Goal: Information Seeking & Learning: Learn about a topic

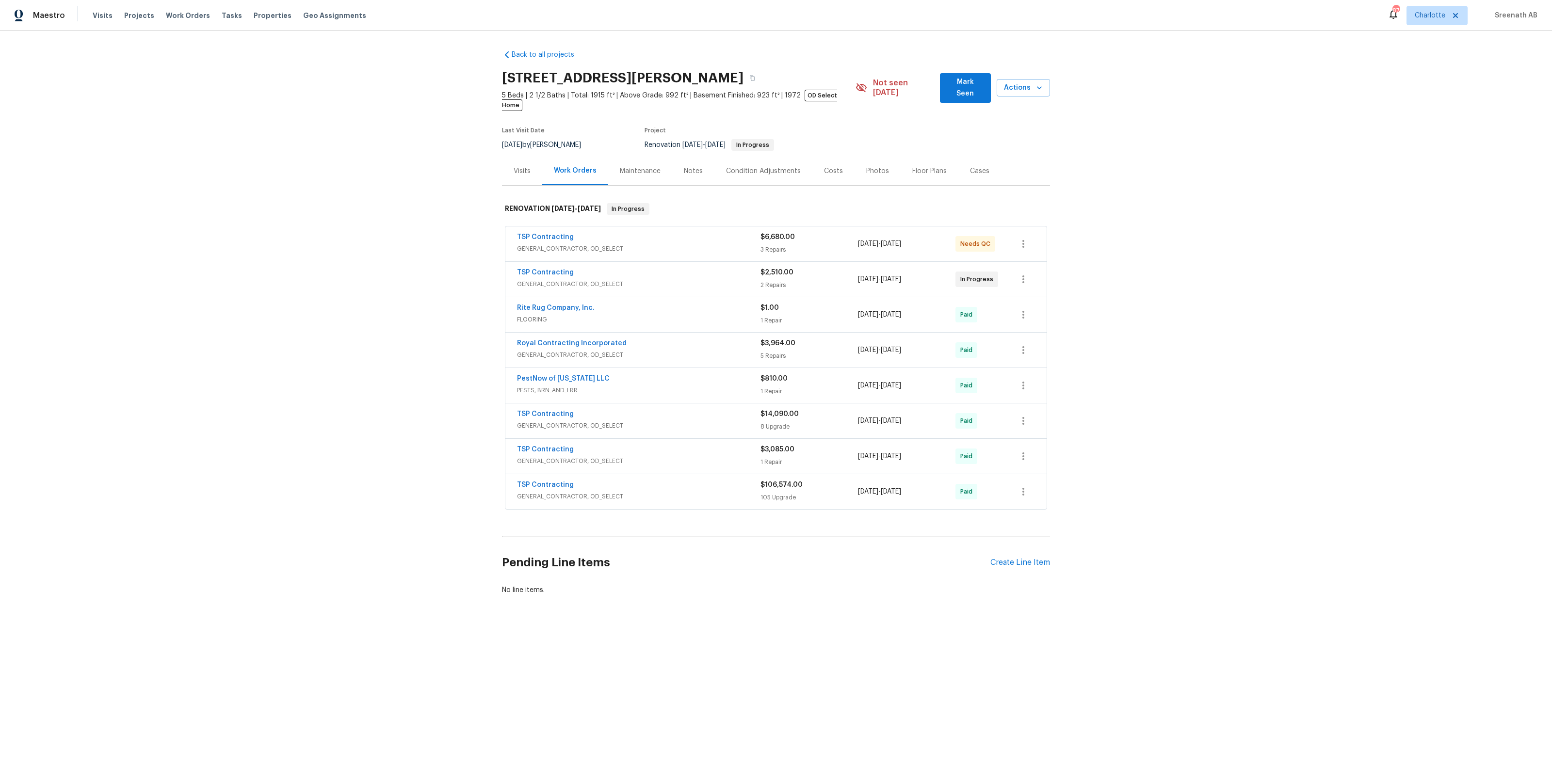
click at [884, 409] on div "7/24/2025 - 11/26/2025" at bounding box center [907, 420] width 98 height 23
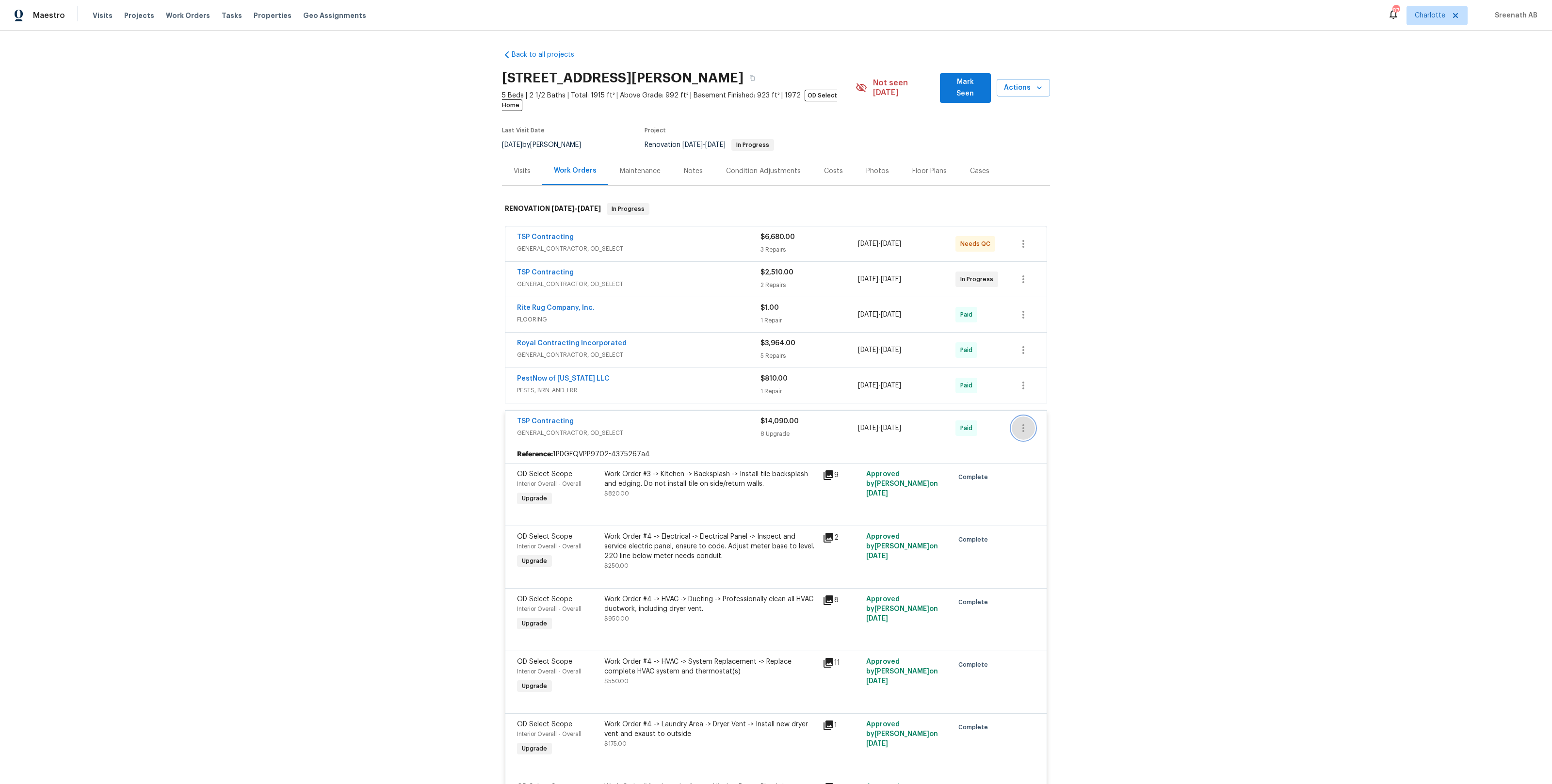
click at [1022, 422] on icon "button" at bounding box center [1023, 428] width 11 height 11
click at [1077, 444] on li "View In Trade Partner Portal" at bounding box center [1064, 452] width 105 height 16
click at [1247, 406] on div at bounding box center [776, 392] width 1552 height 784
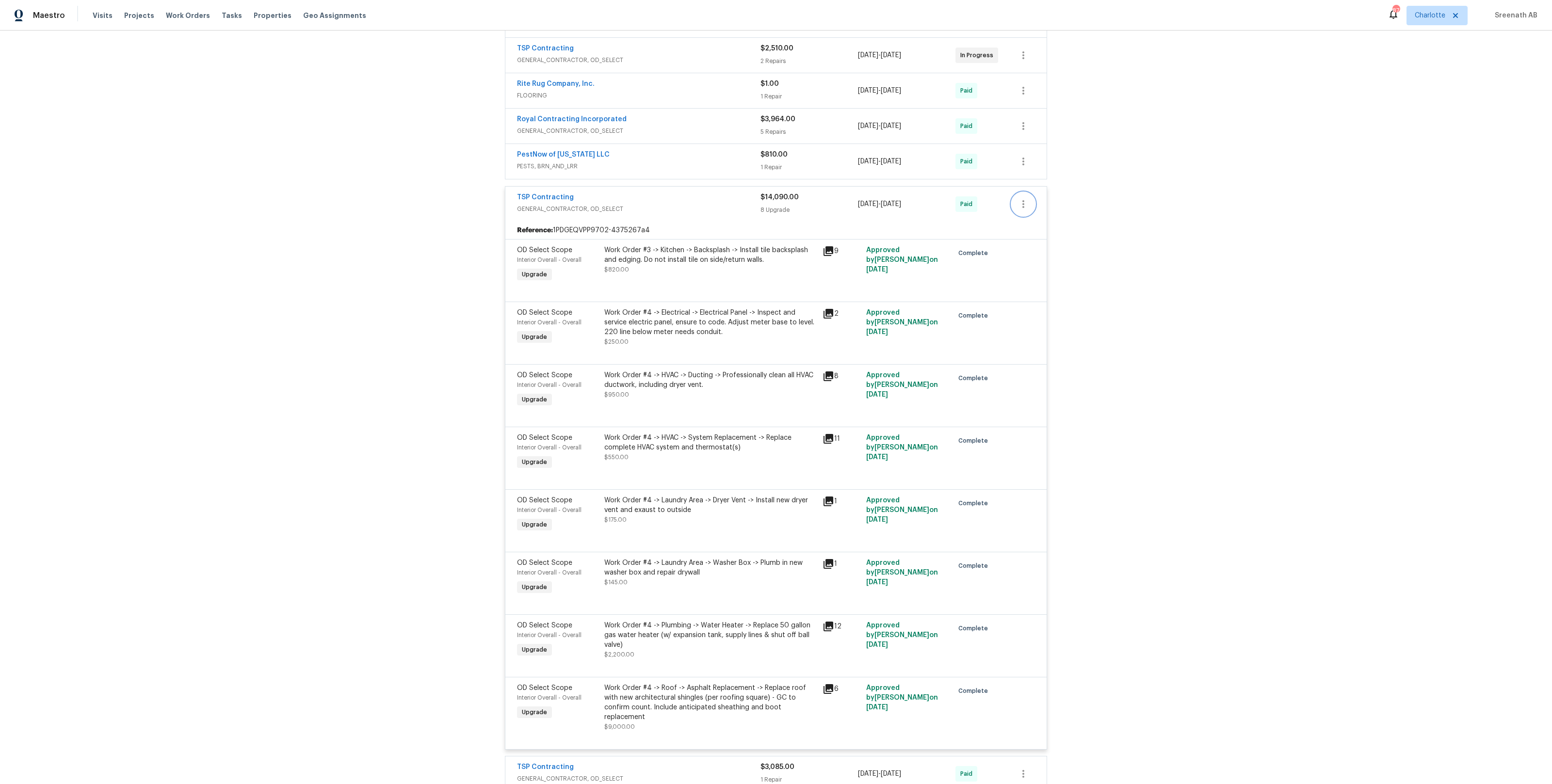
scroll to position [252, 0]
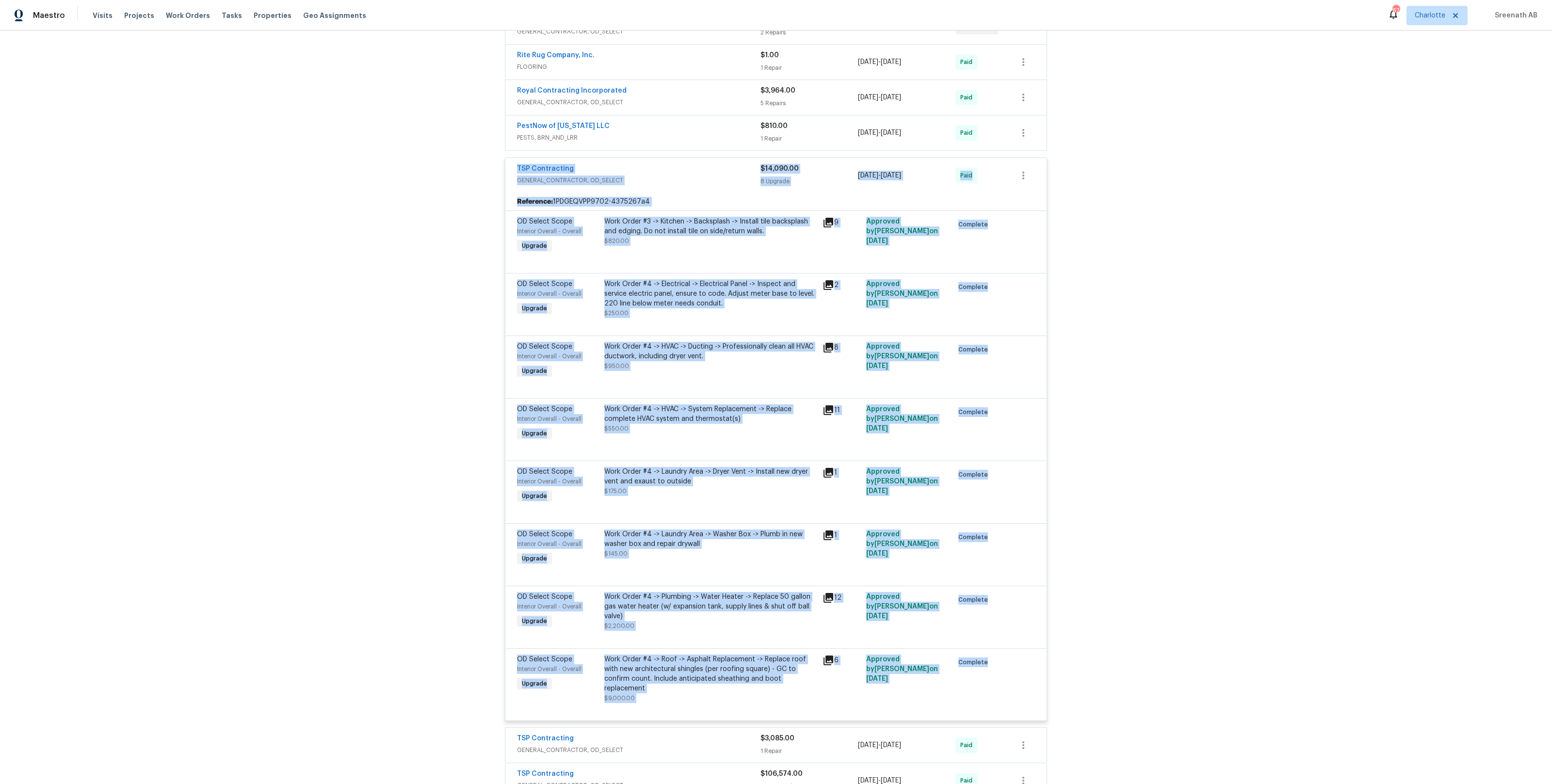
drag, startPoint x: 513, startPoint y: 156, endPoint x: 1004, endPoint y: 653, distance: 698.6
click at [1004, 653] on div "TSP Contracting GENERAL_CONTRACTOR, OD_SELECT $14,090.00 8 Upgrade 7/24/2025 - …" at bounding box center [776, 439] width 542 height 563
copy div "TSP Contracting GENERAL_CONTRACTOR, OD_SELECT $14,090.00 8 Upgrade 7/24/2025 - …"
click at [505, 319] on div "TSP Contracting GENERAL_CONTRACTOR, OD_SELECT $14,090.00 8 Upgrade 7/24/2025 - …" at bounding box center [776, 439] width 542 height 563
drag, startPoint x: 512, startPoint y: 158, endPoint x: 979, endPoint y: 666, distance: 690.0
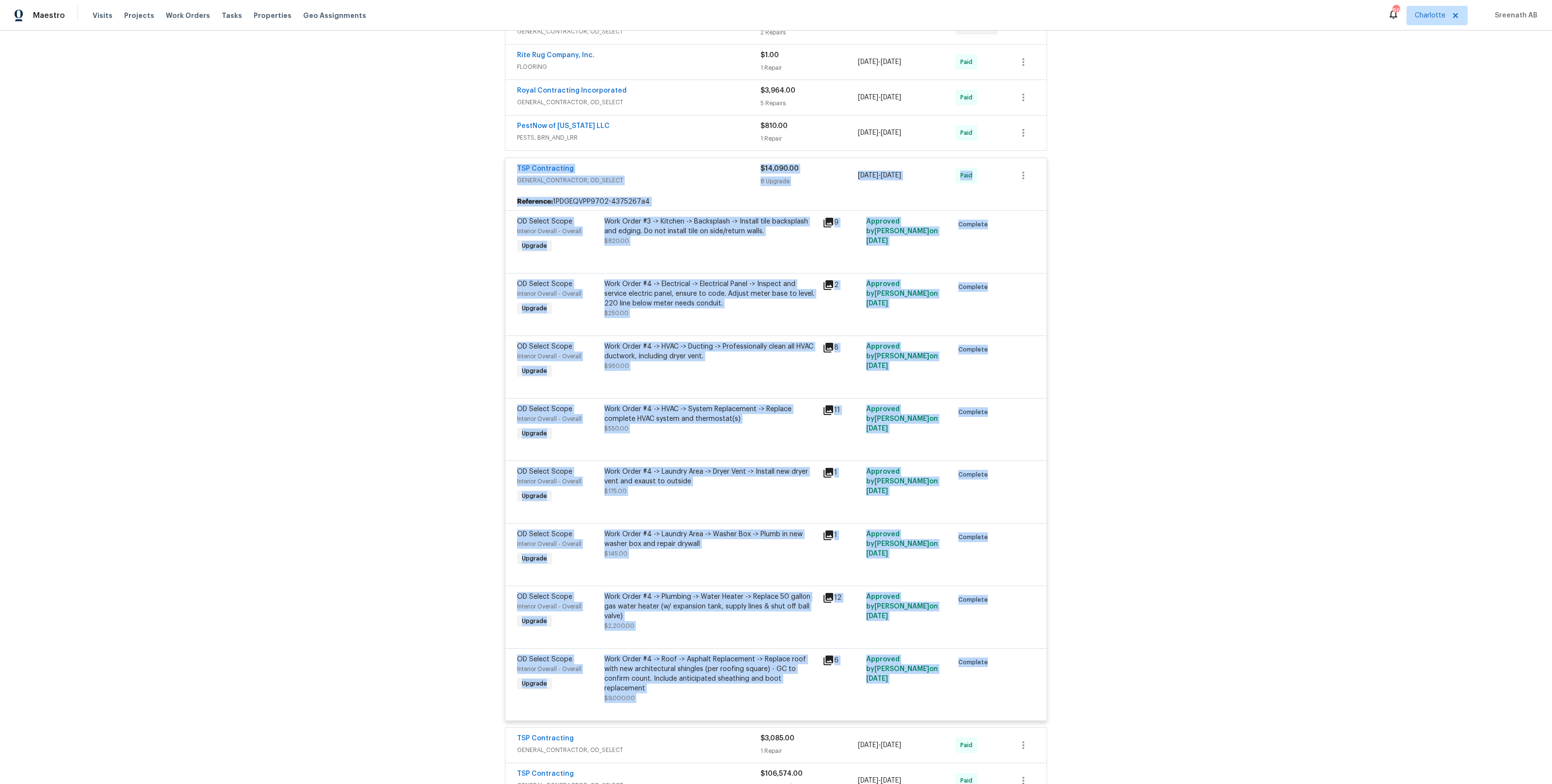
click at [979, 666] on div "TSP Contracting GENERAL_CONTRACTOR, OD_SELECT $14,090.00 8 Upgrade 7/24/2025 - …" at bounding box center [776, 439] width 542 height 563
copy div "TSP Contracting GENERAL_CONTRACTOR, OD_SELECT $14,090.00 8 Upgrade 7/24/2025 - …"
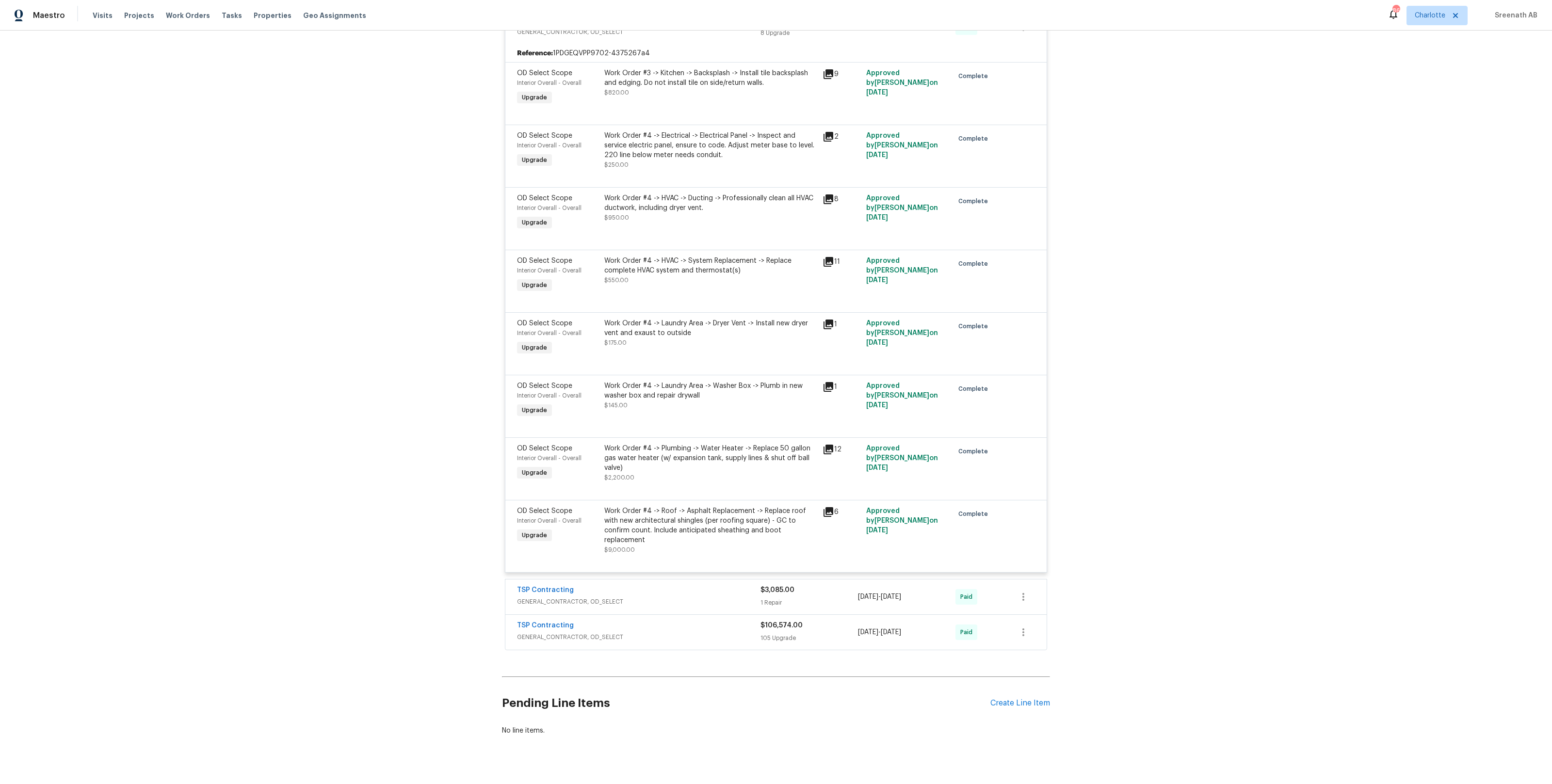
click at [643, 585] on div "TSP Contracting" at bounding box center [639, 591] width 243 height 11
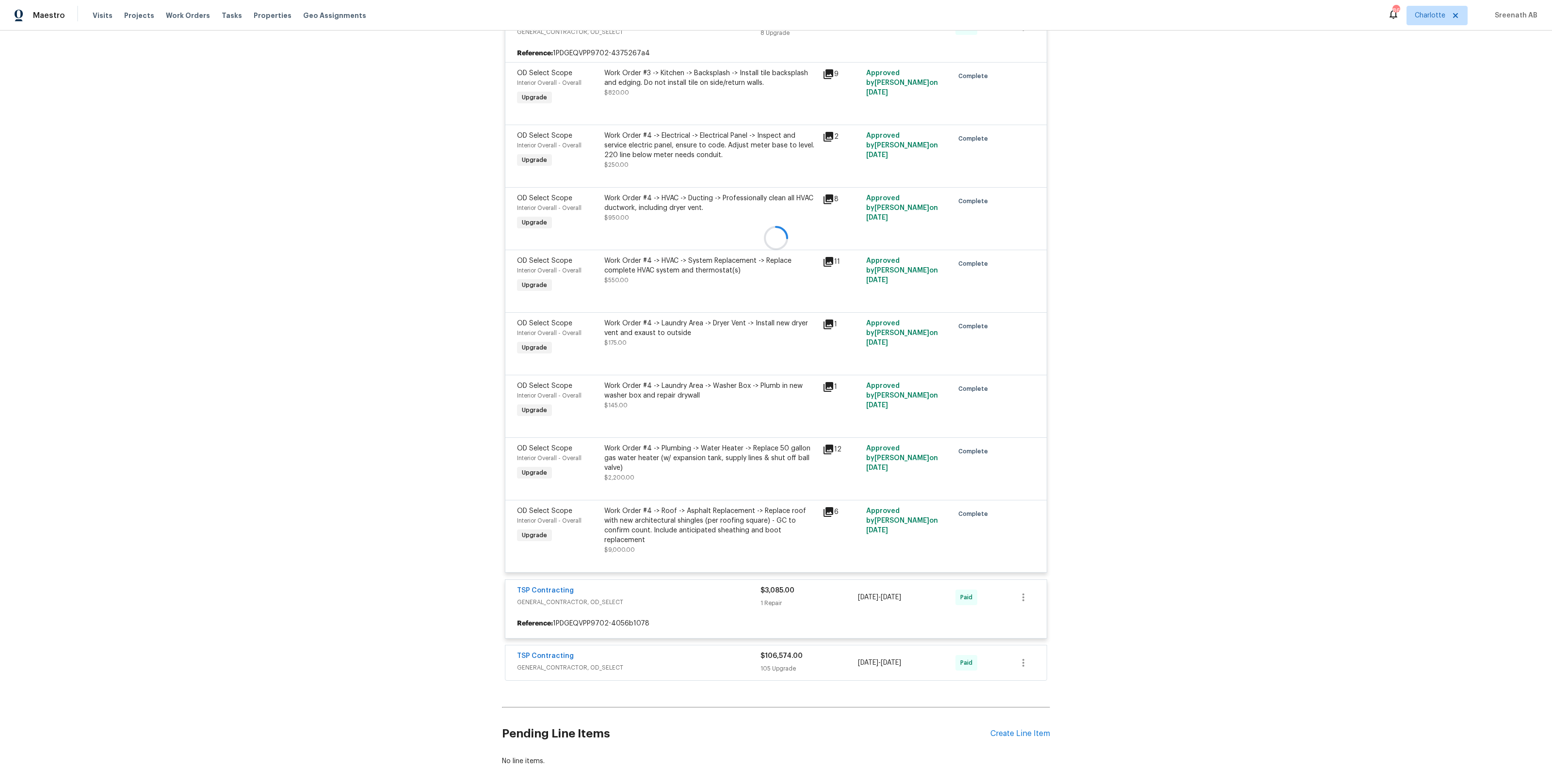
click at [644, 630] on div at bounding box center [776, 238] width 548 height 891
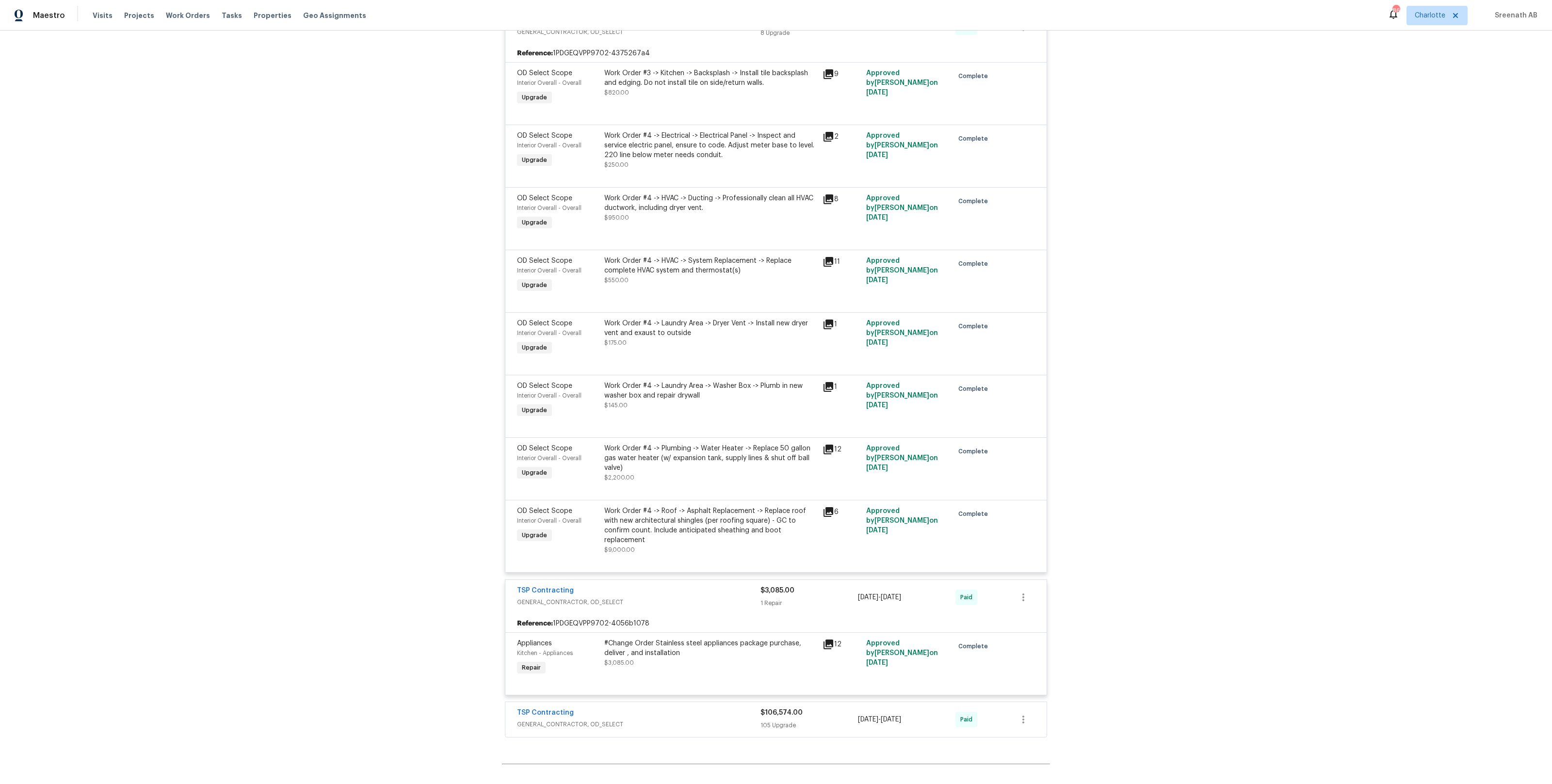
click at [644, 638] on div "#Change Order Stainless steel appliances package purchase, deliver , and instal…" at bounding box center [710, 648] width 213 height 19
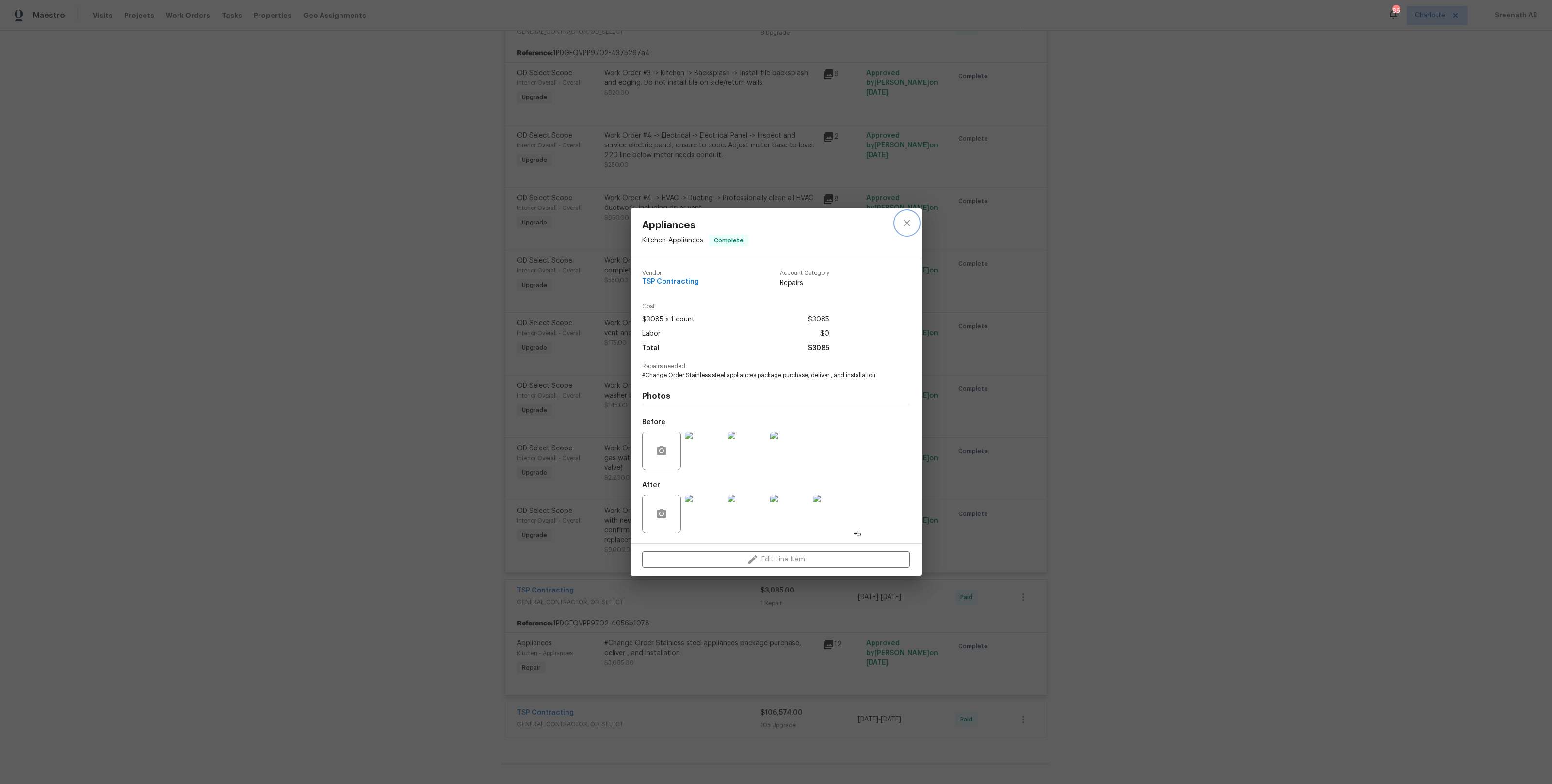
click at [909, 227] on icon "close" at bounding box center [907, 223] width 11 height 11
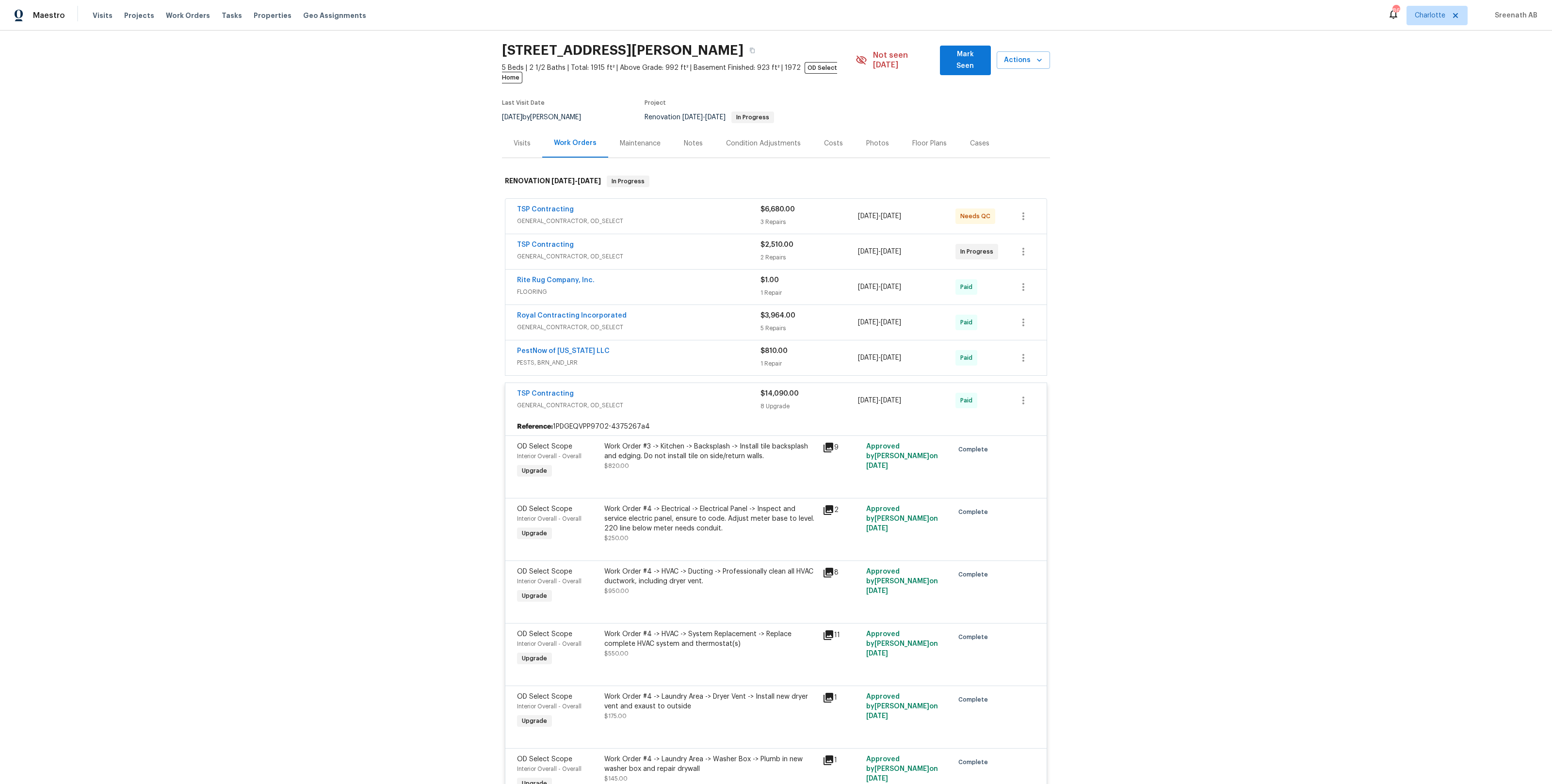
scroll to position [0, 0]
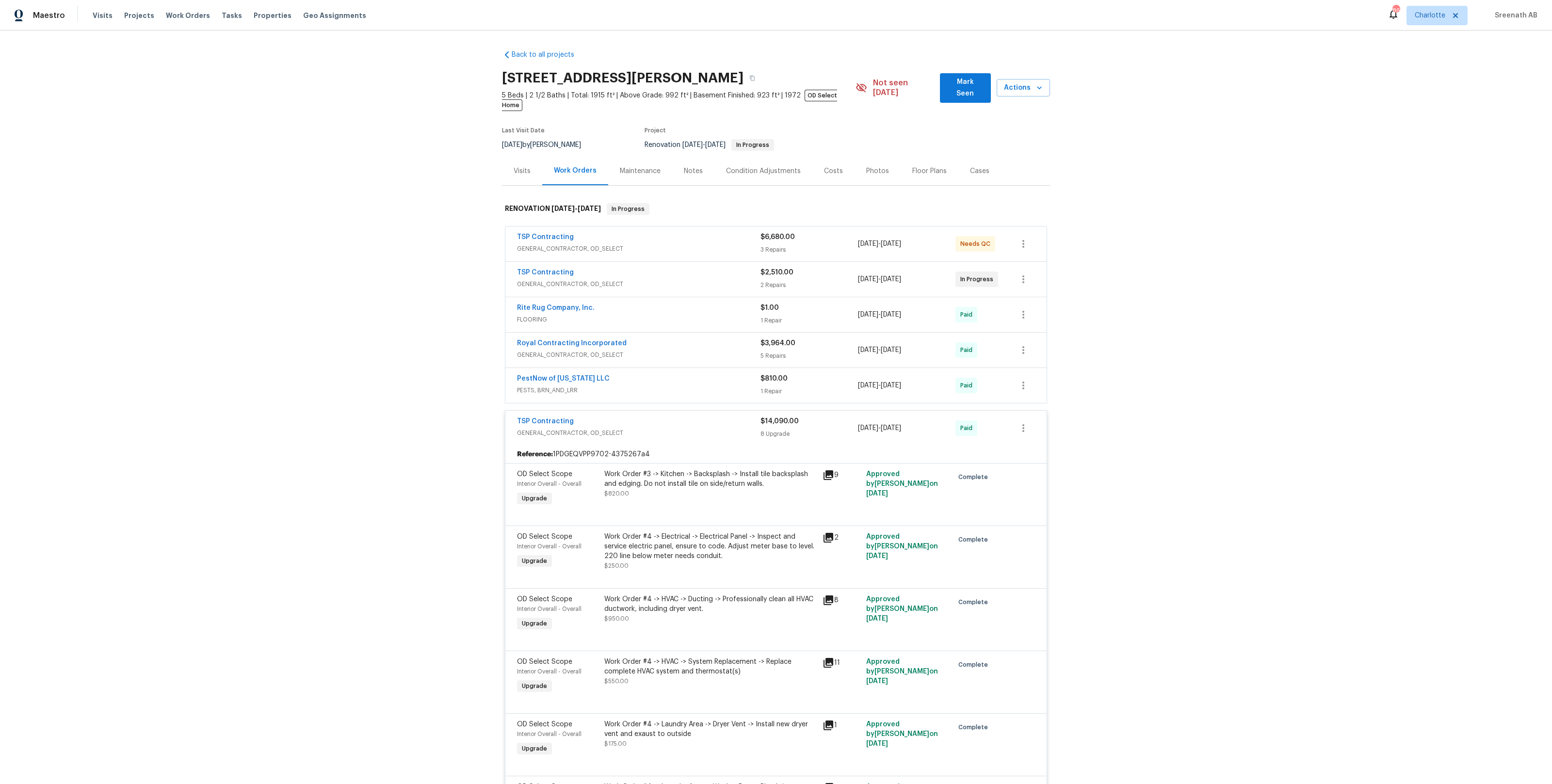
click at [665, 416] on div "TSP Contracting" at bounding box center [639, 422] width 243 height 11
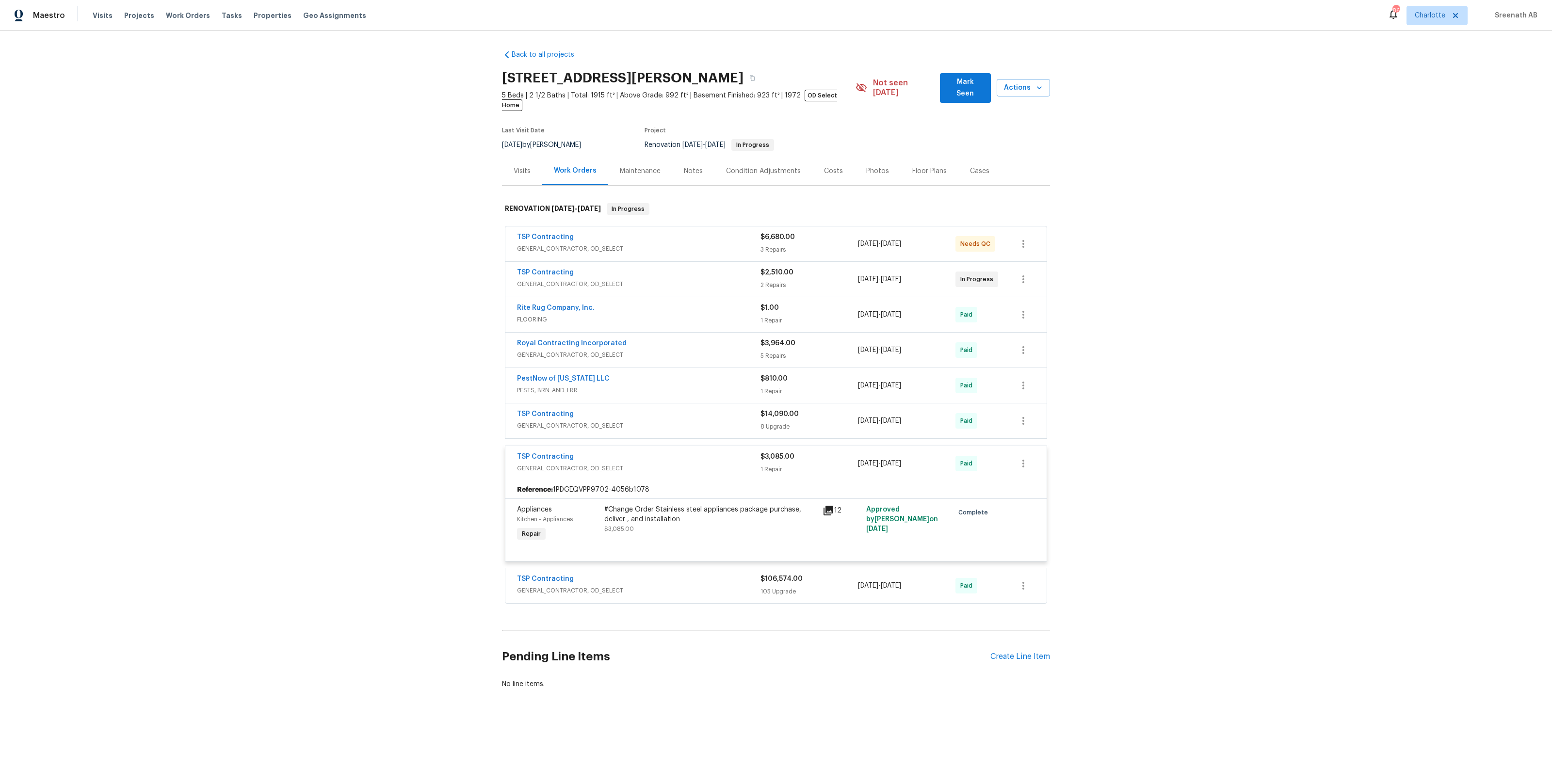
click at [672, 574] on div "TSP Contracting" at bounding box center [639, 579] width 243 height 11
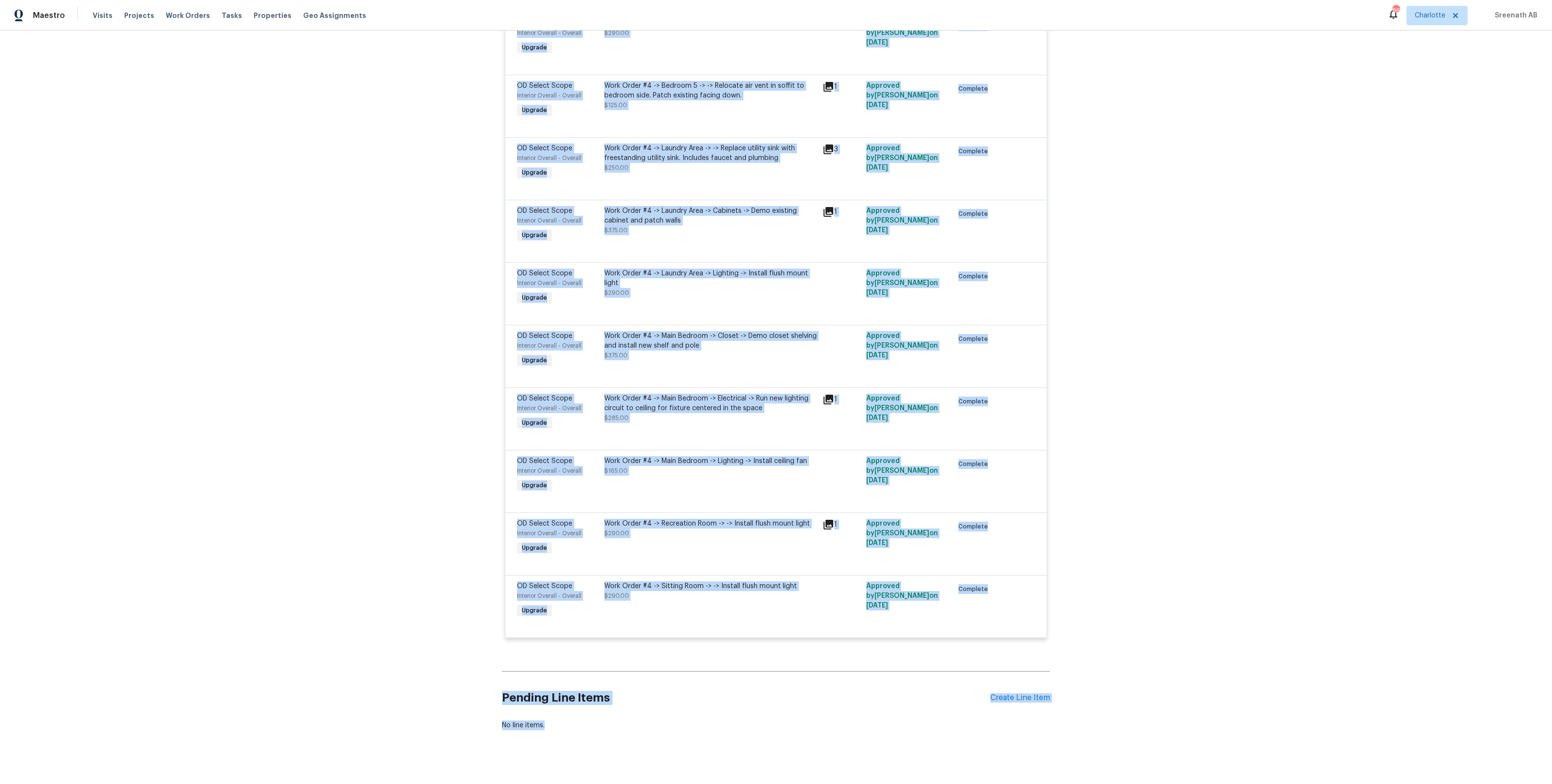
scroll to position [6876, 0]
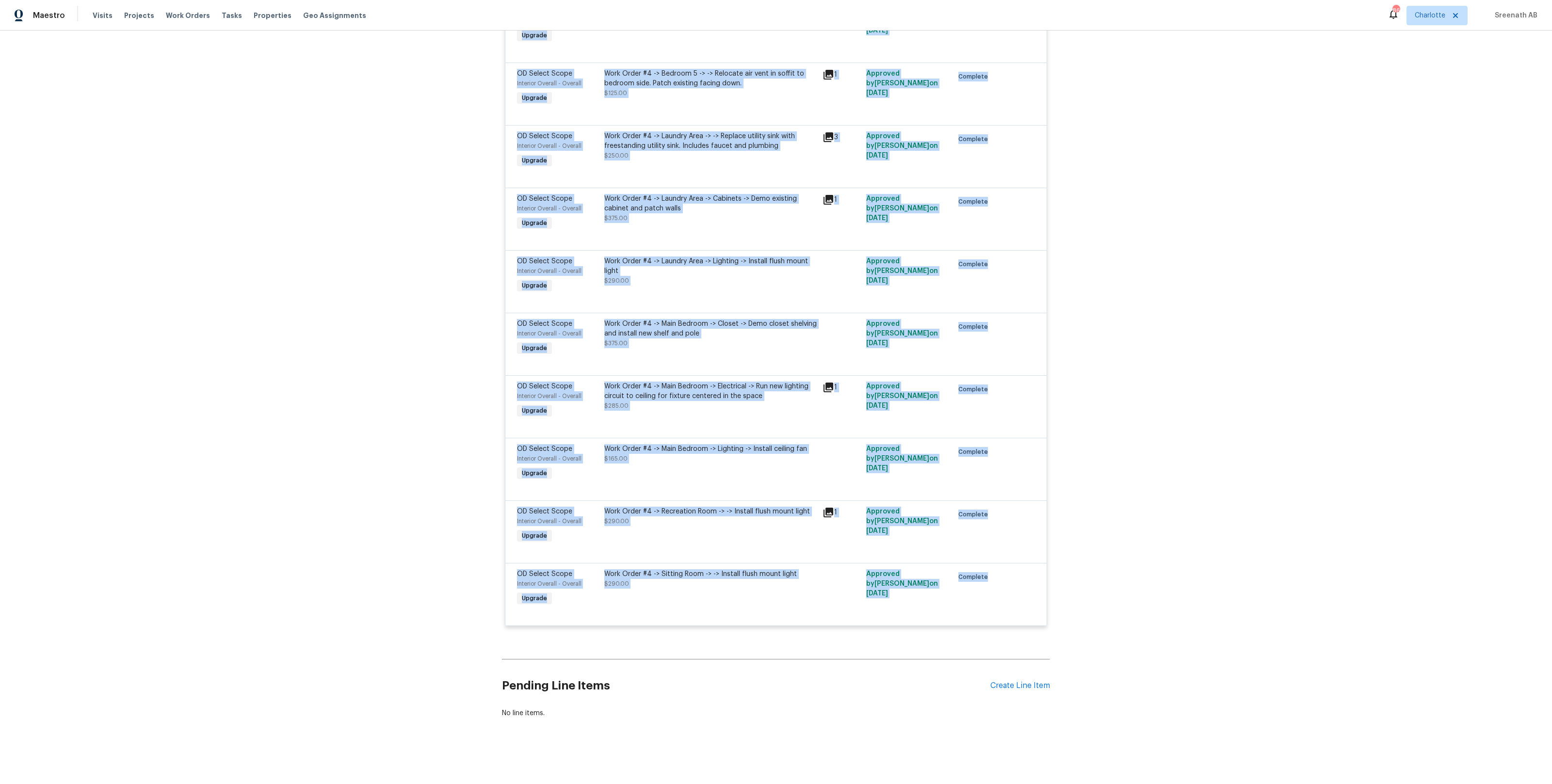
drag, startPoint x: 515, startPoint y: 107, endPoint x: 977, endPoint y: 593, distance: 670.6
copy div "TSP Contracting GENERAL_CONTRACTOR, OD_SELECT $106,574.00 105 Upgrade [DATE] - …"
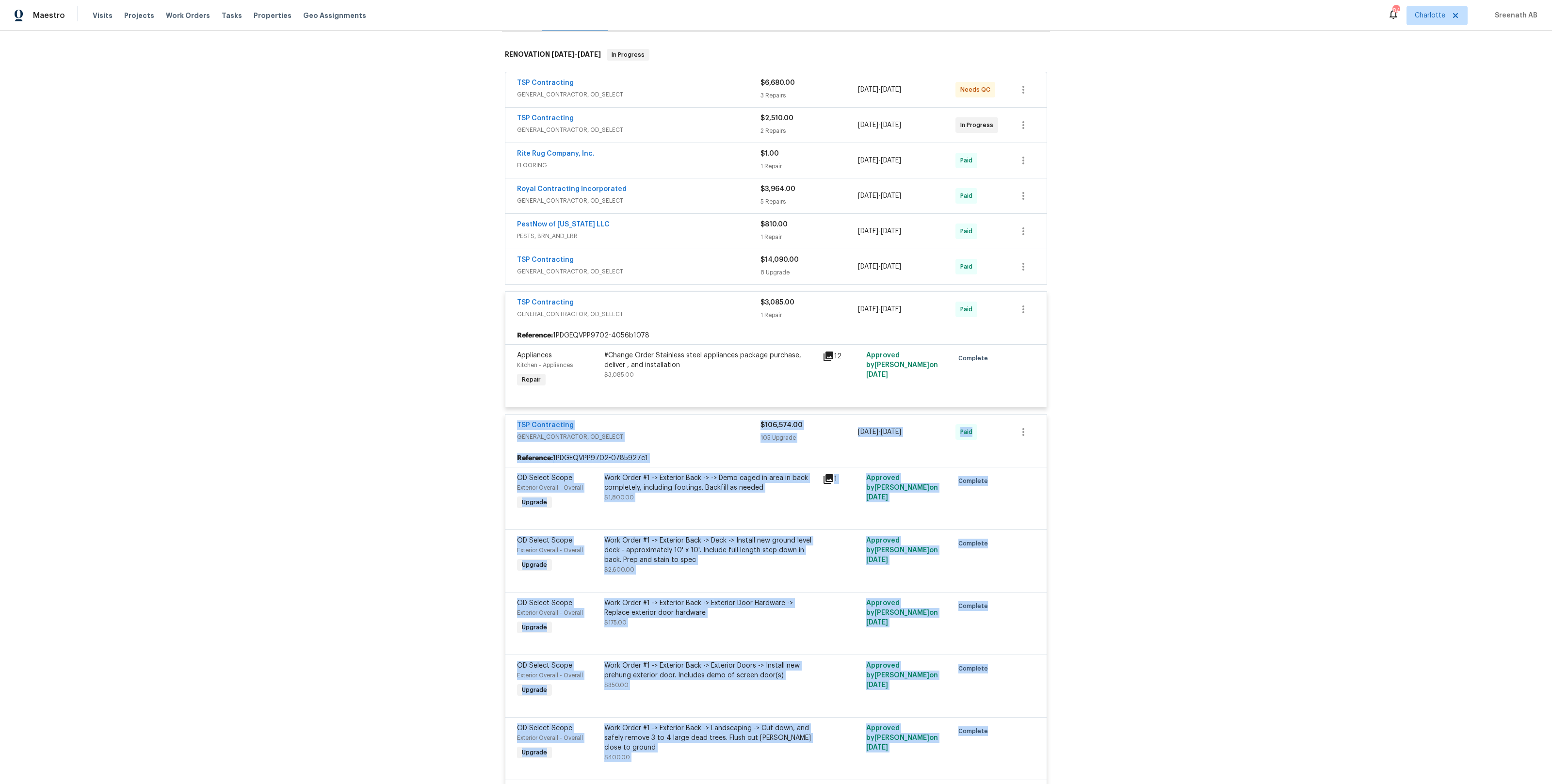
scroll to position [146, 0]
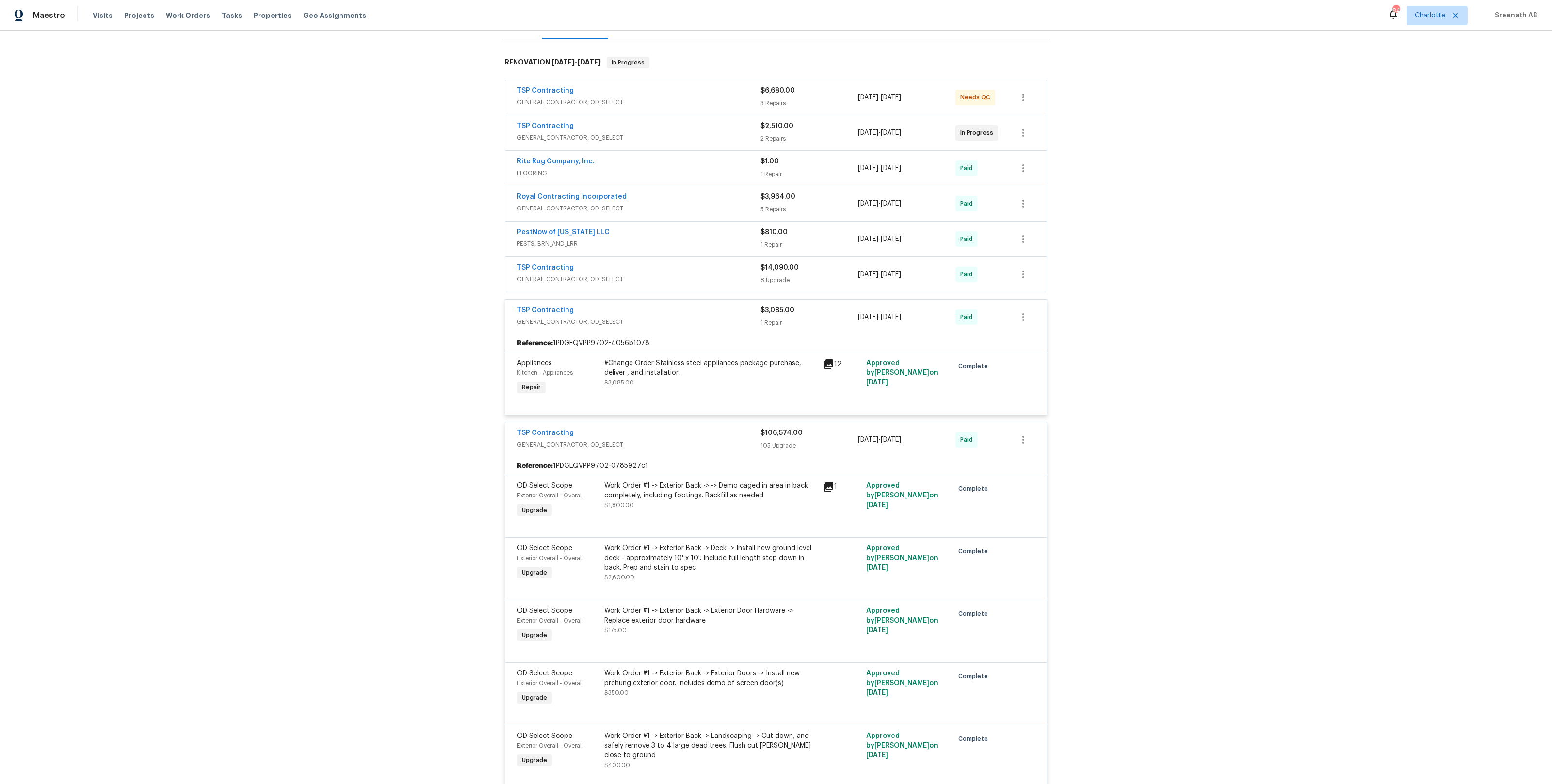
click at [691, 320] on div "TSP Contracting GENERAL_CONTRACTOR, OD_SELECT $3,085.00 1 Repair 9/10/2025 - 9/…" at bounding box center [776, 317] width 541 height 35
click at [689, 422] on div "TSP Contracting GENERAL_CONTRACTOR, OD_SELECT $106,574.00 105 Upgrade 7/18/2025…" at bounding box center [776, 440] width 541 height 35
click at [694, 440] on span "GENERAL_CONTRACTOR, OD_SELECT" at bounding box center [639, 444] width 243 height 10
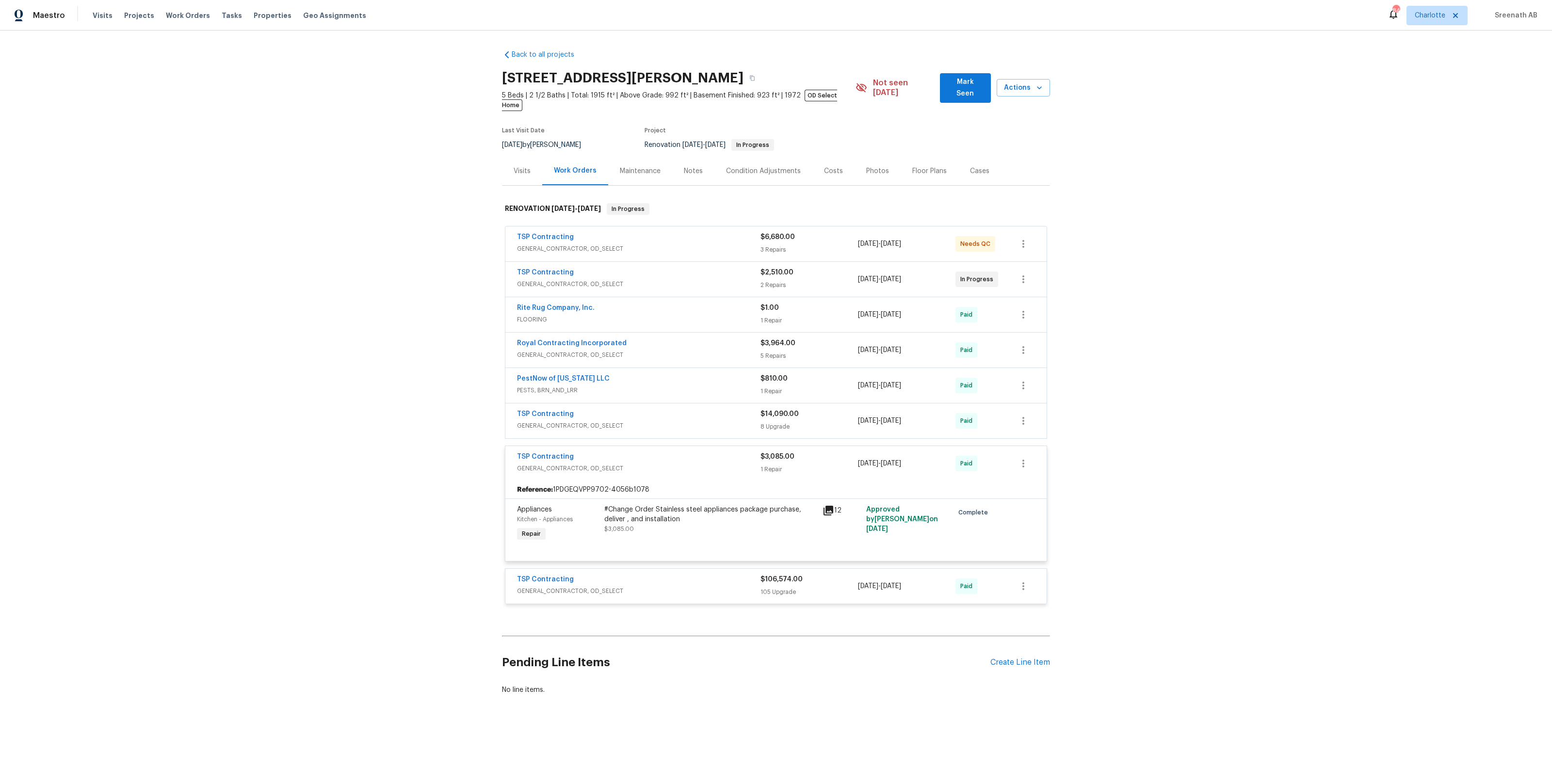
scroll to position [0, 0]
click at [713, 421] on span "GENERAL_CONTRACTOR, OD_SELECT" at bounding box center [639, 426] width 243 height 10
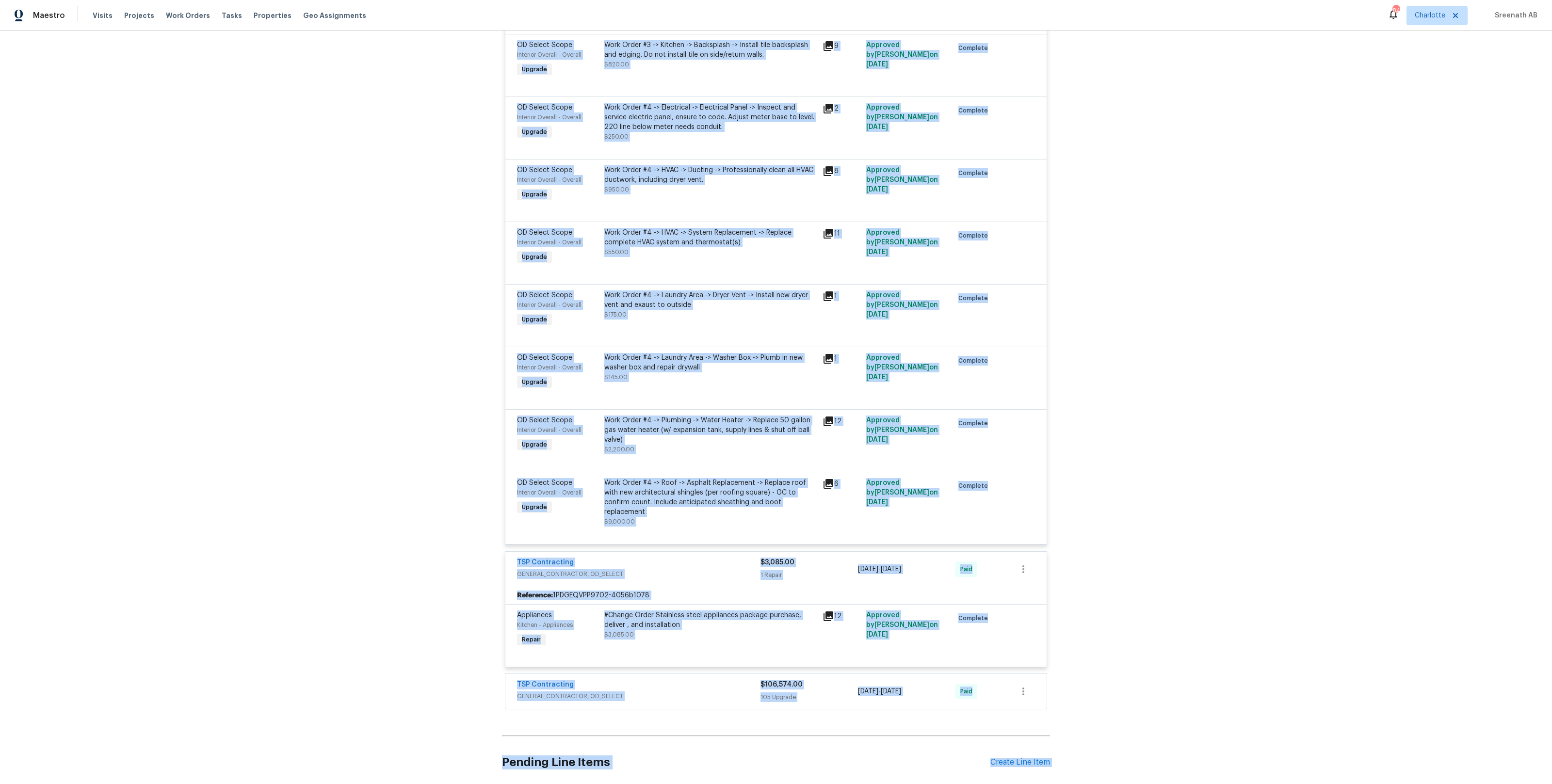
scroll to position [488, 0]
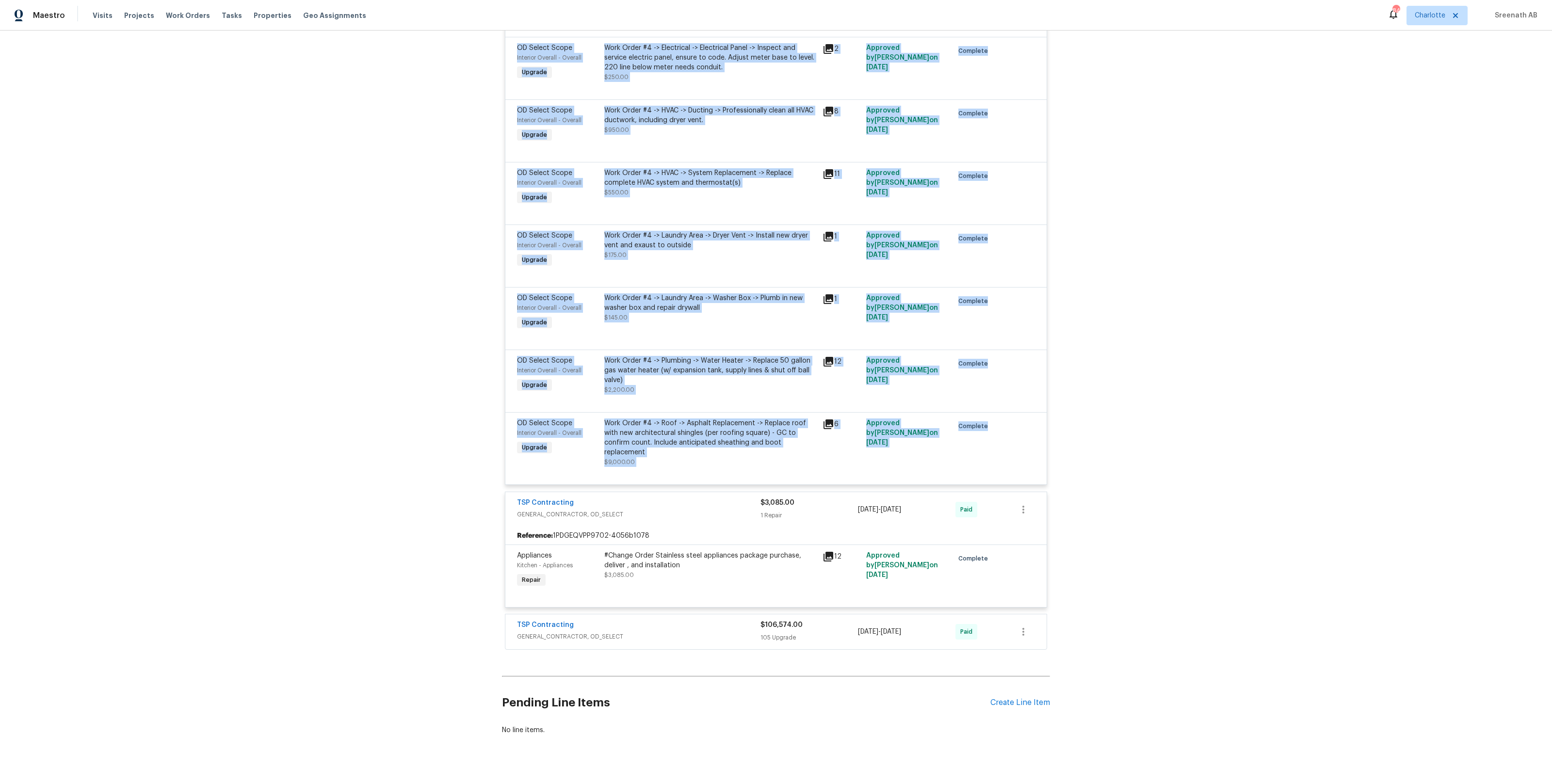
drag, startPoint x: 513, startPoint y: 410, endPoint x: 1018, endPoint y: 435, distance: 505.6
click at [1018, 435] on div "TSP Contracting GENERAL_CONTRACTOR, OD_SELECT $14,090.00 8 Upgrade 7/24/2025 - …" at bounding box center [776, 203] width 542 height 563
copy div "TSP Contracting GENERAL_CONTRACTOR, OD_SELECT $14,090.00 8 Upgrade 7/24/2025 - …"
click at [251, 232] on div "Back to all projects [STREET_ADDRESS] 5 Beds | 2 1/2 Baths | Total: 1915 ft² | …" at bounding box center [776, 407] width 1552 height 753
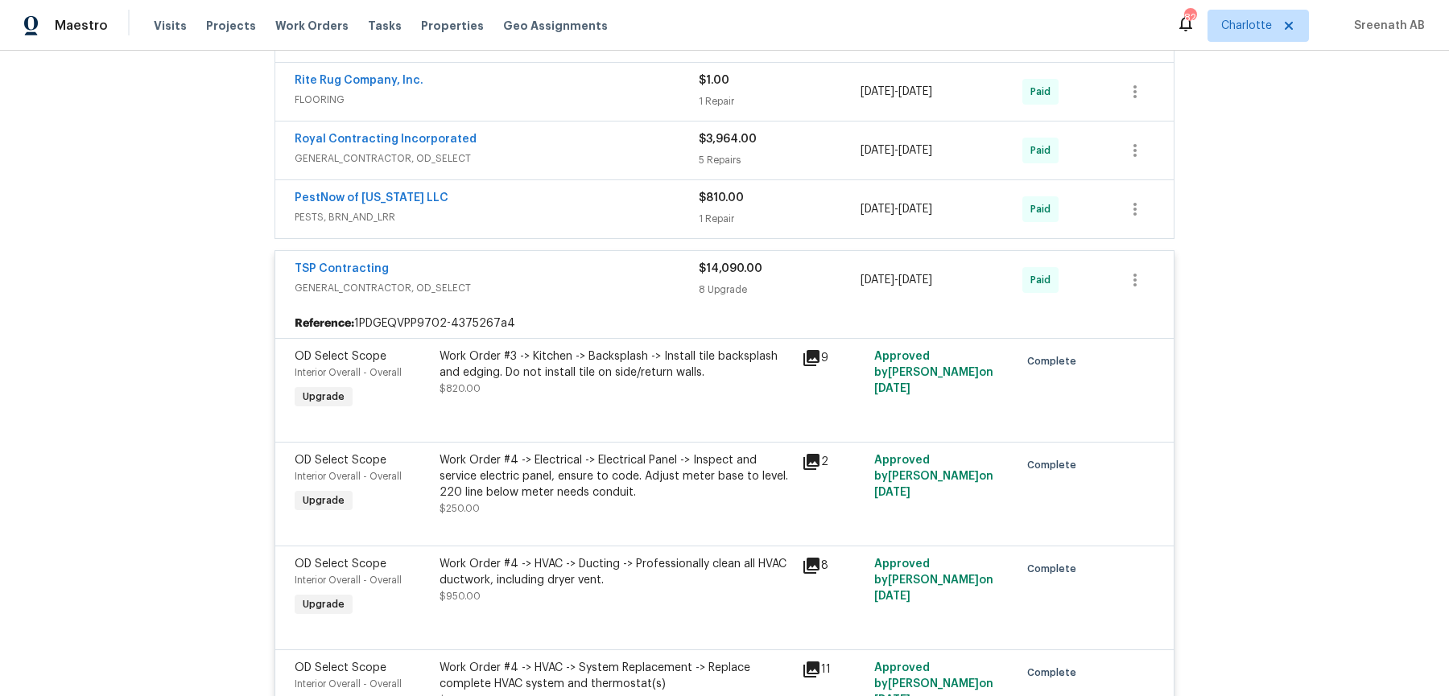
scroll to position [431, 0]
click at [1296, 440] on div "Back to all projects [STREET_ADDRESS] 5 Beds | 2 1/2 Baths | Total: 1915 ft² | …" at bounding box center [724, 374] width 1449 height 646
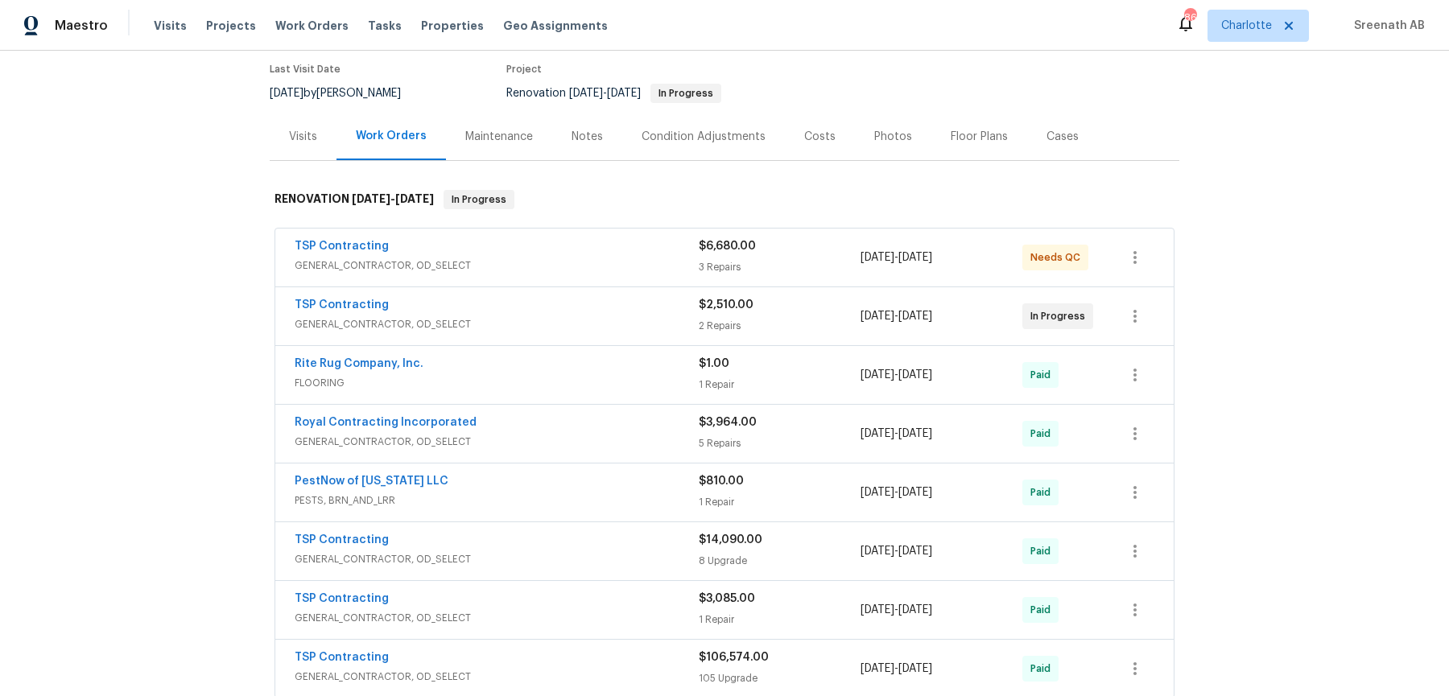
scroll to position [378, 0]
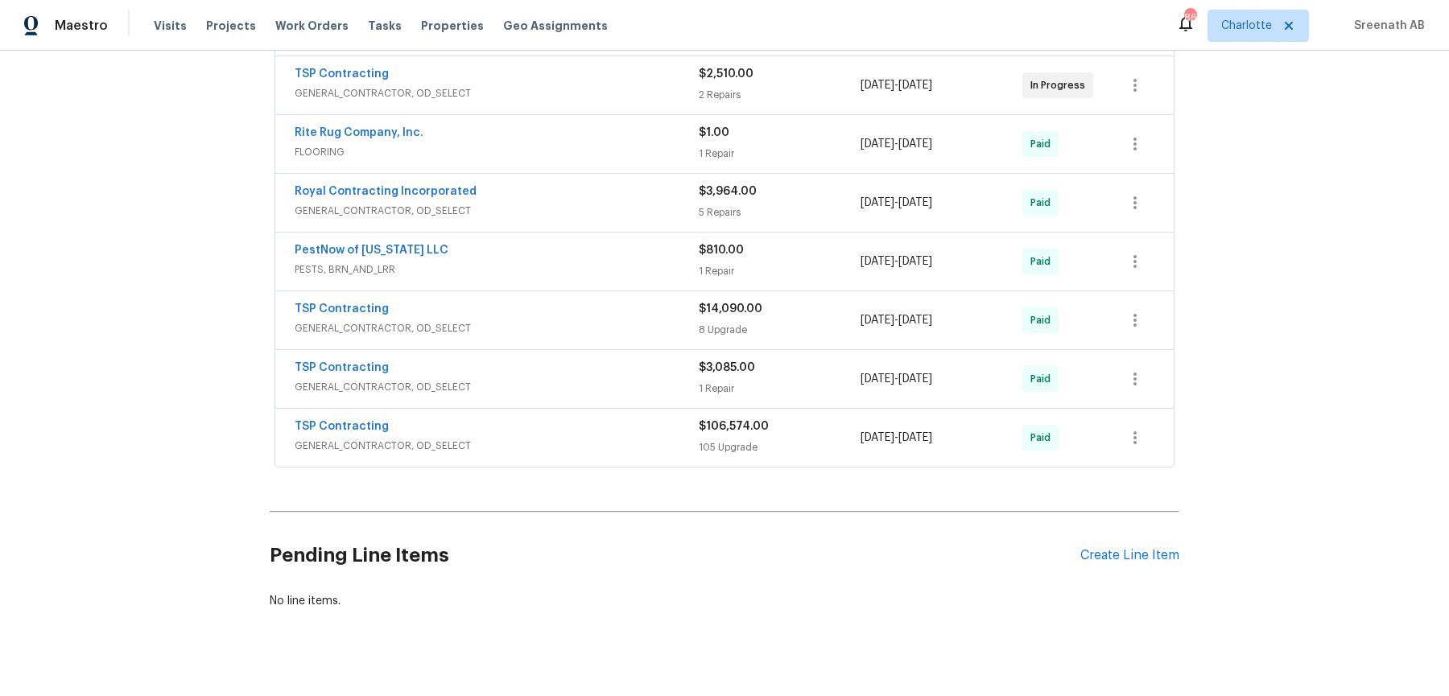
click at [598, 438] on span "GENERAL_CONTRACTOR, OD_SELECT" at bounding box center [497, 446] width 404 height 16
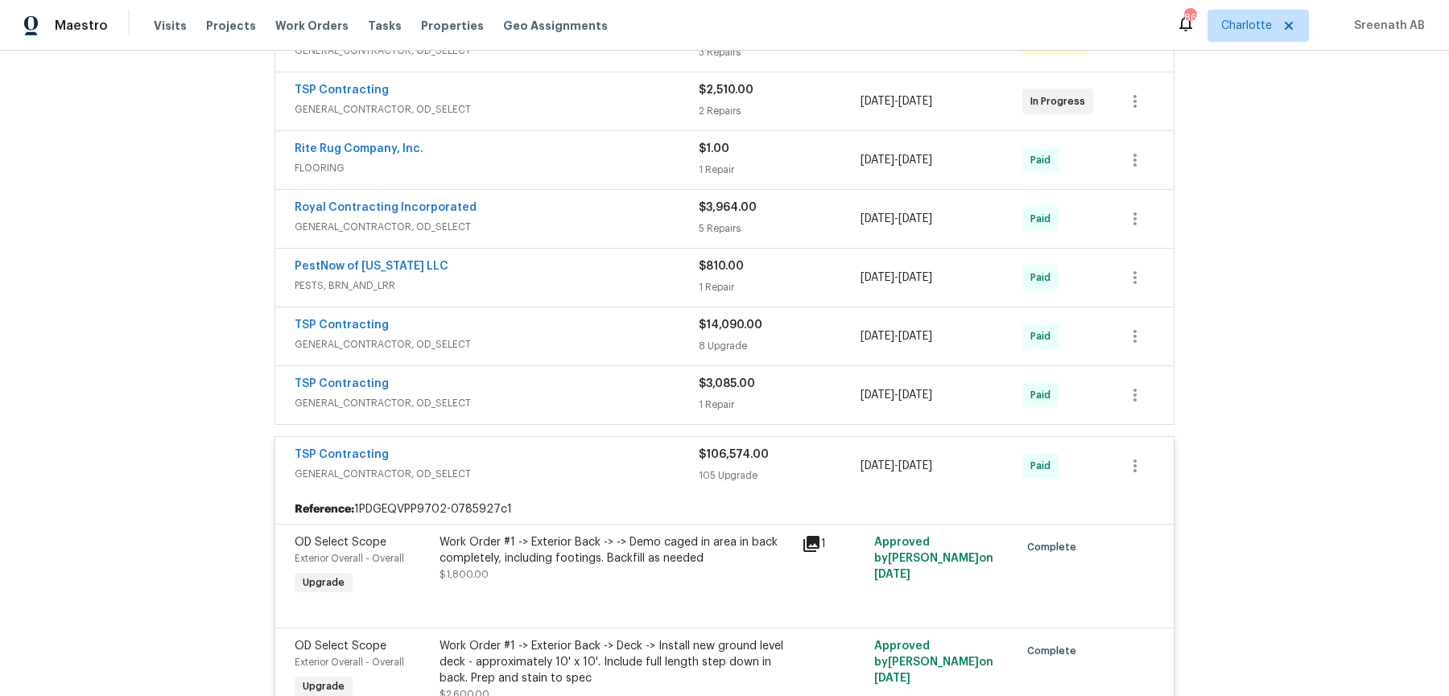
scroll to position [324, 0]
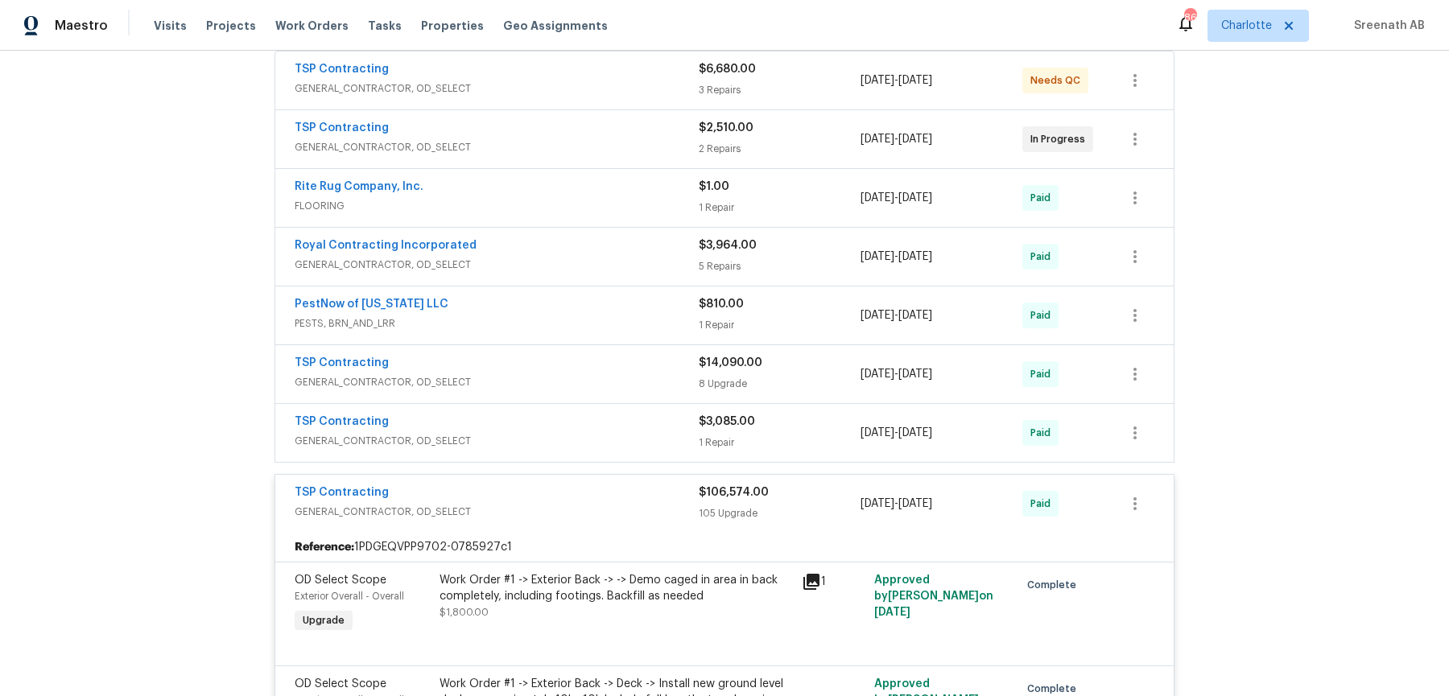
click at [616, 355] on div "TSP Contracting" at bounding box center [497, 364] width 404 height 19
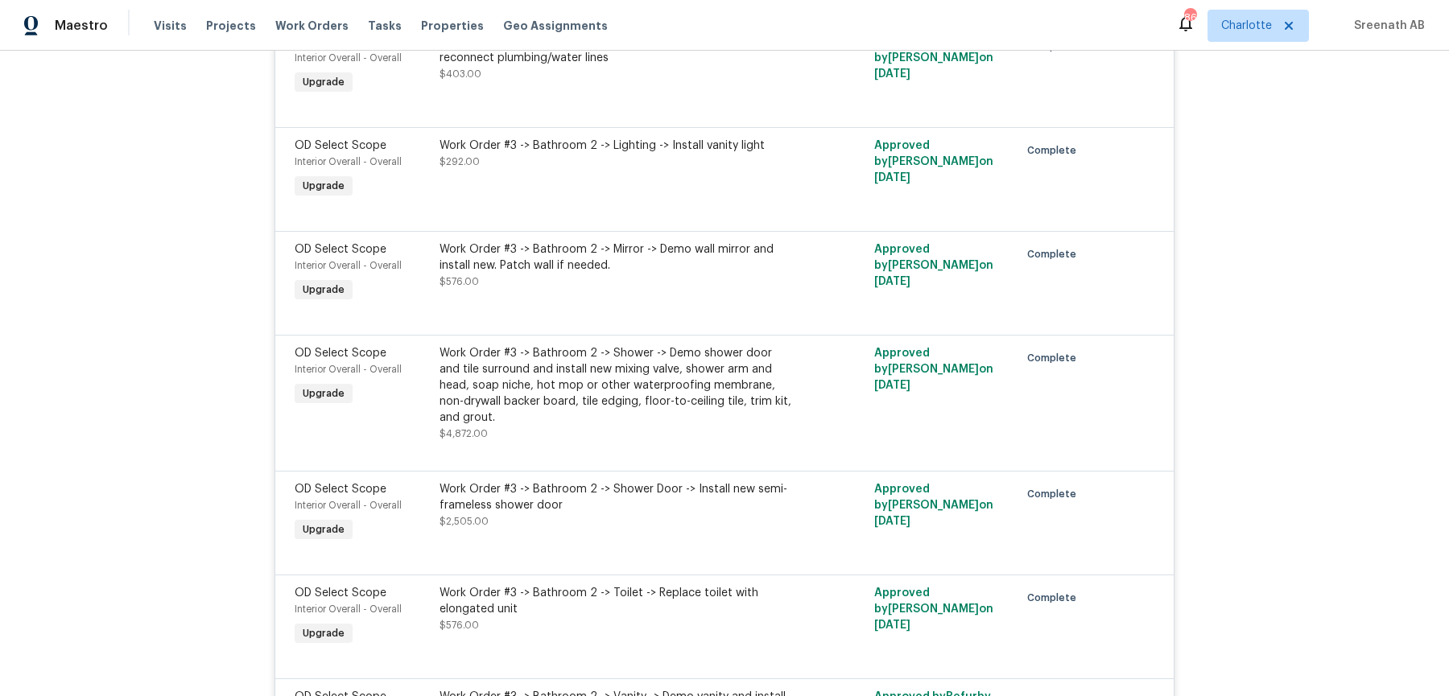
scroll to position [10646, 0]
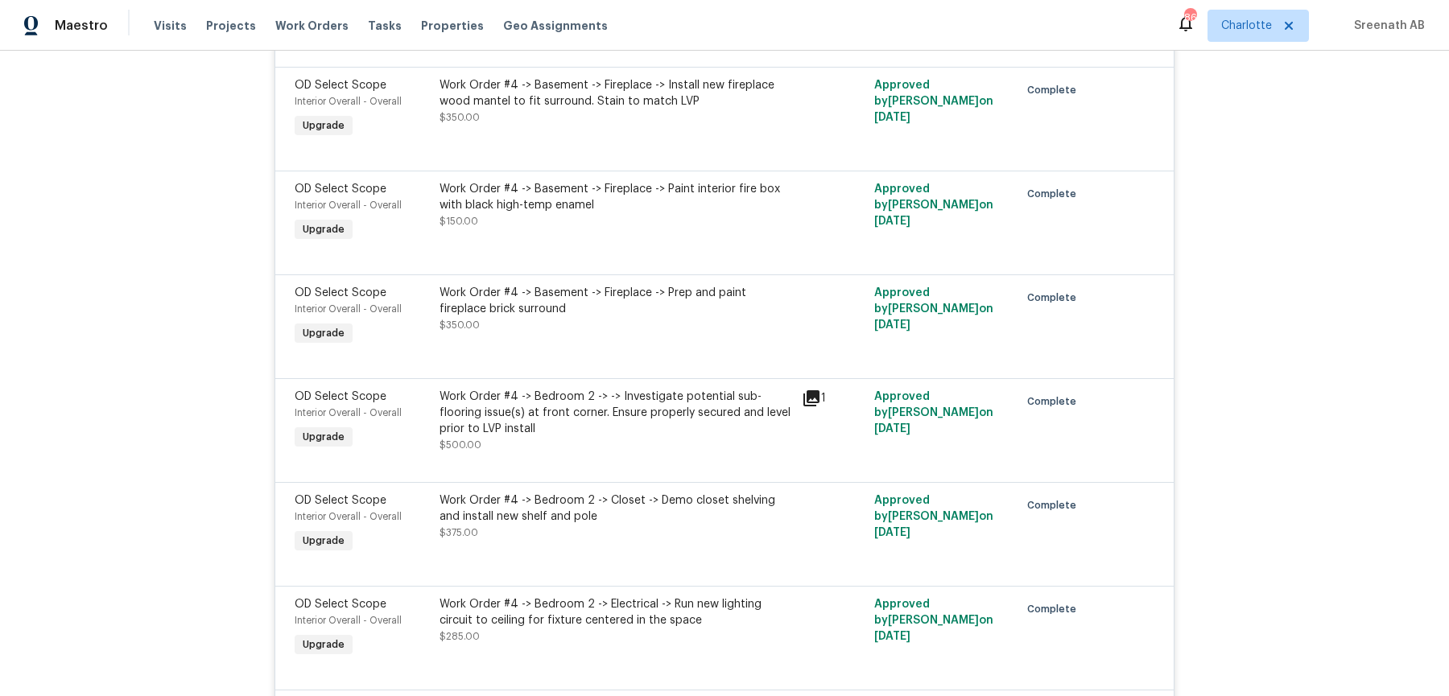
click at [607, 389] on div "Work Order #4 -> Bedroom 2 -> -> Investigate potential sub-flooring issue(s) at…" at bounding box center [616, 413] width 353 height 48
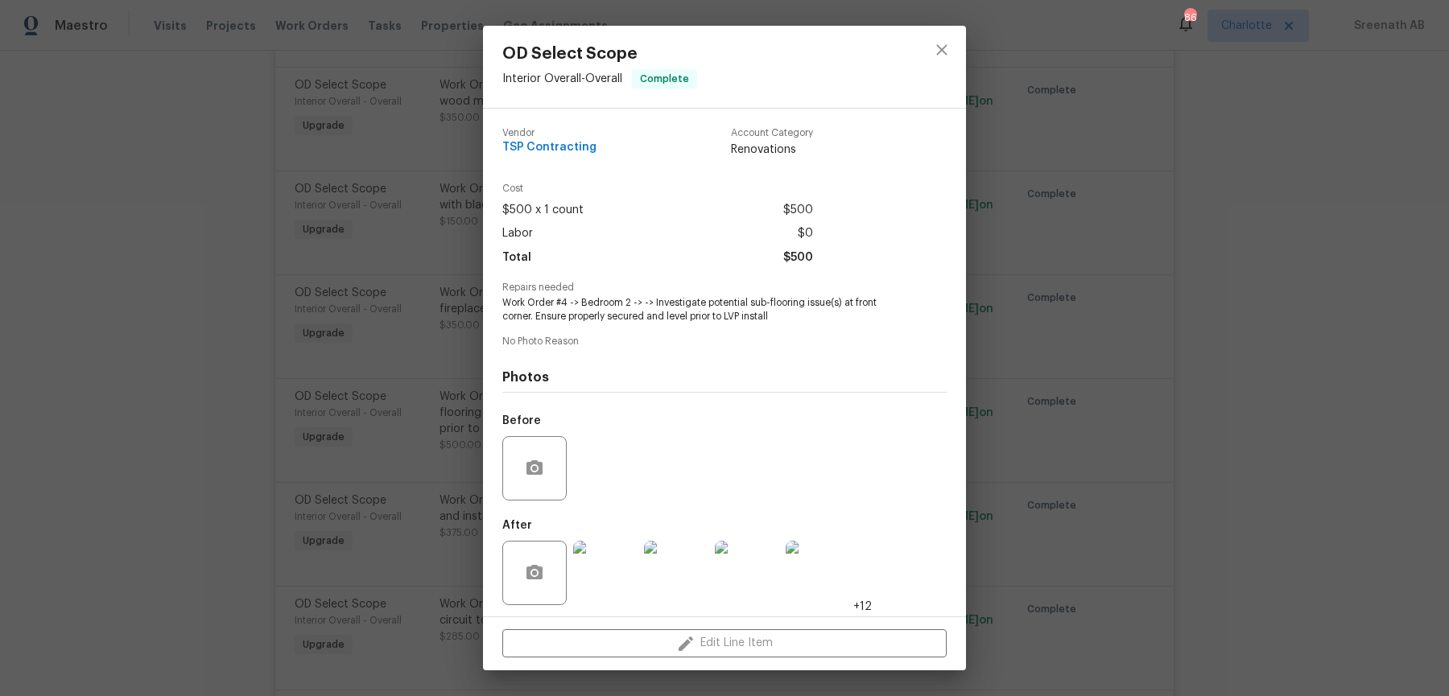
scroll to position [4, 0]
click at [954, 48] on button "close" at bounding box center [942, 50] width 39 height 39
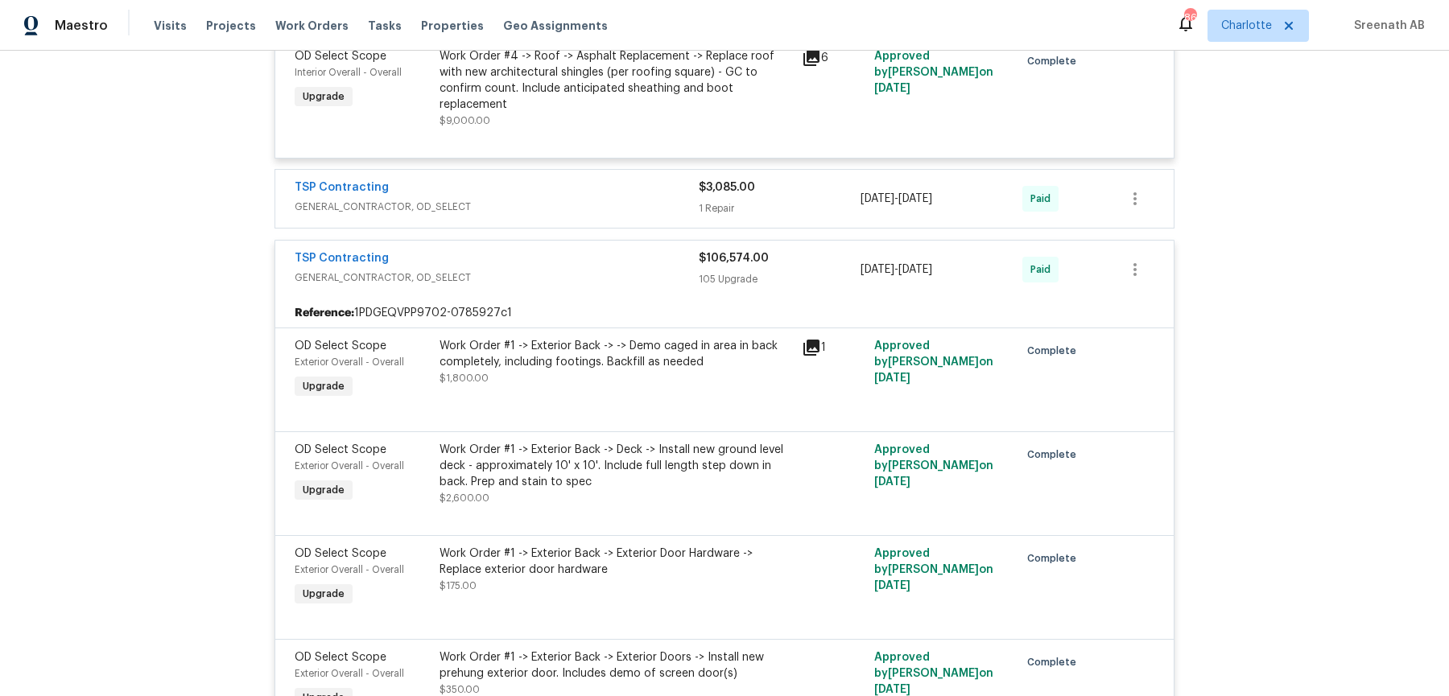
scroll to position [1496, 0]
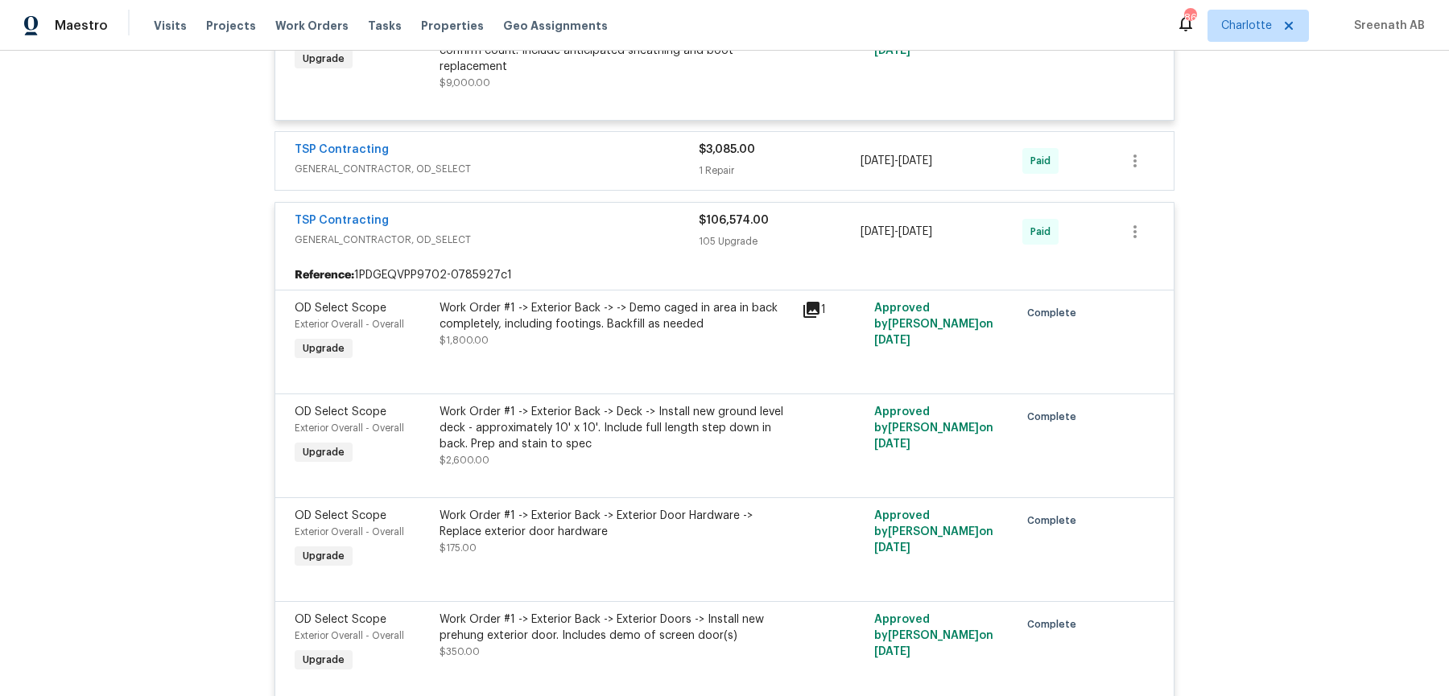
click at [515, 261] on div "Reference: 1PDGEQVPP9702-0785927c1" at bounding box center [724, 275] width 898 height 29
click at [507, 261] on div "Reference: 1PDGEQVPP9702-0785927c1" at bounding box center [724, 275] width 898 height 29
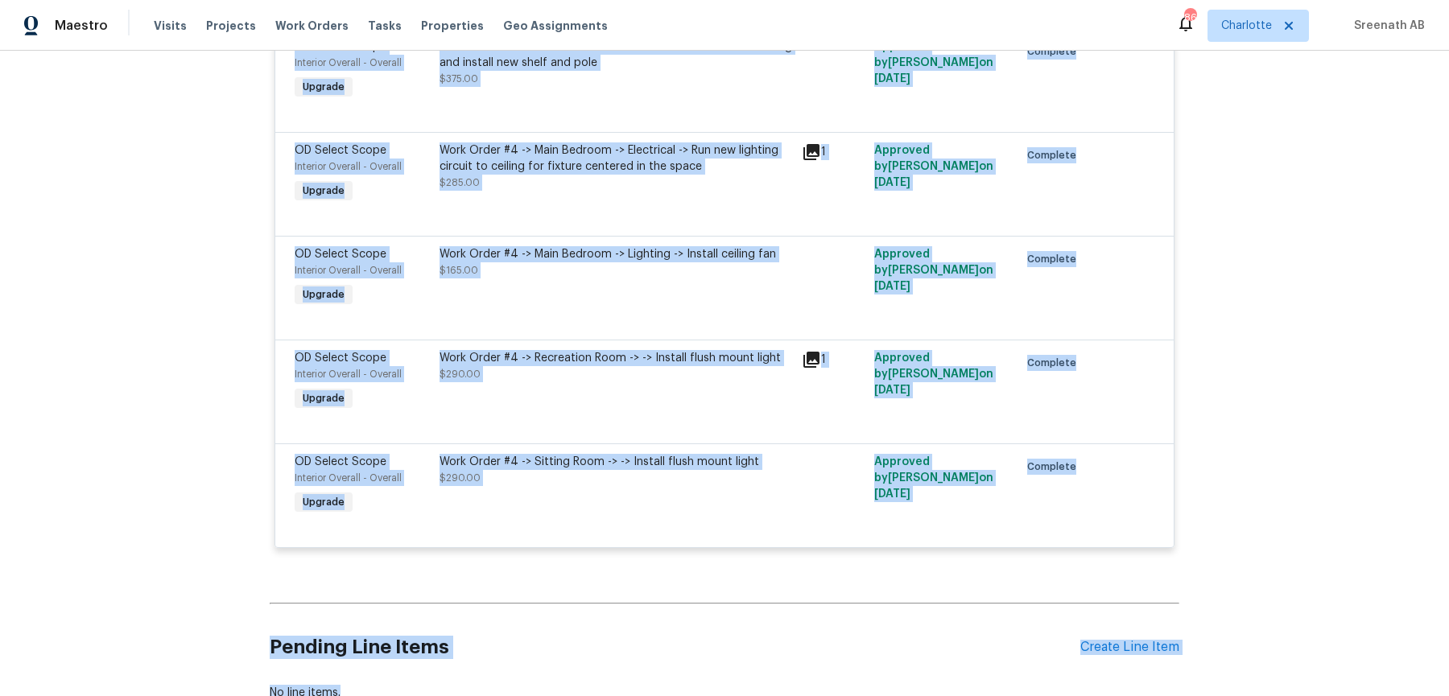
scroll to position [12752, 0]
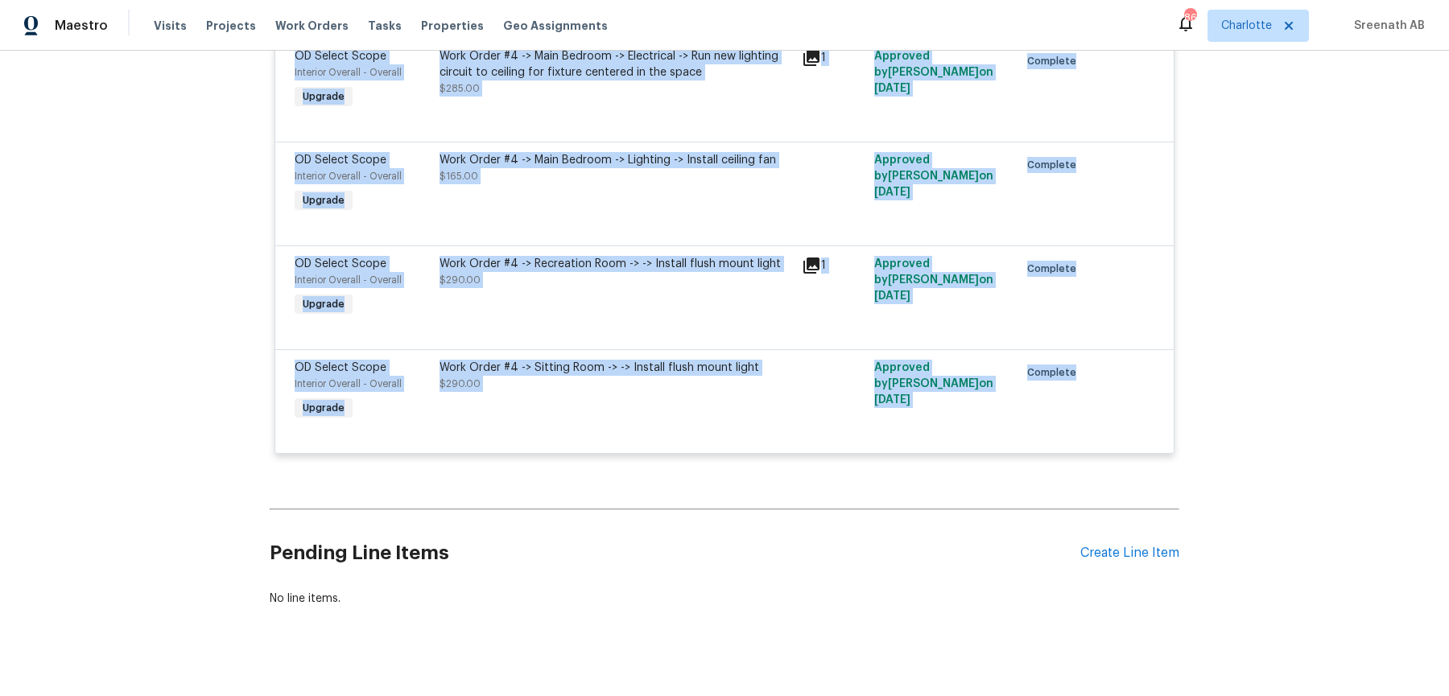
drag, startPoint x: 290, startPoint y: 173, endPoint x: 1106, endPoint y: 355, distance: 836.3
copy div "TSP Contracting GENERAL_CONTRACTOR, OD_SELECT $106,574.00 105 Upgrade [DATE] - …"
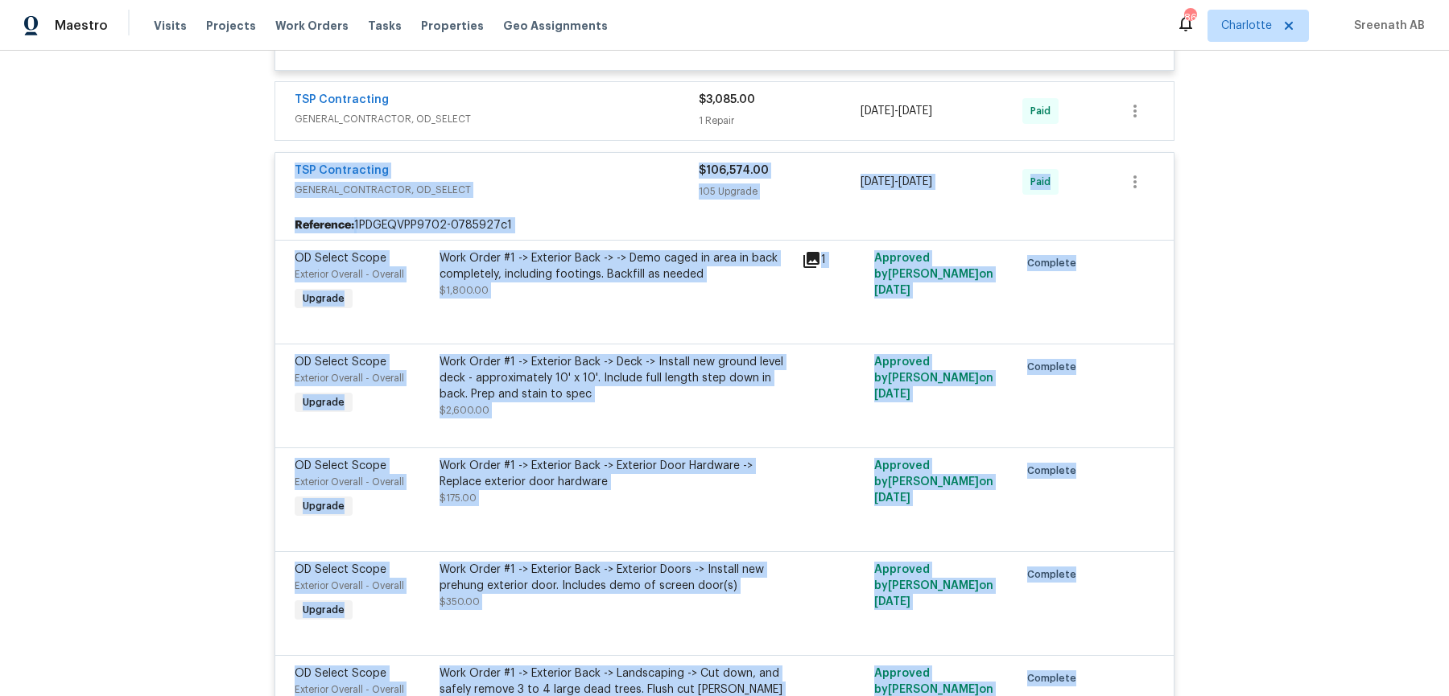
scroll to position [1402, 0]
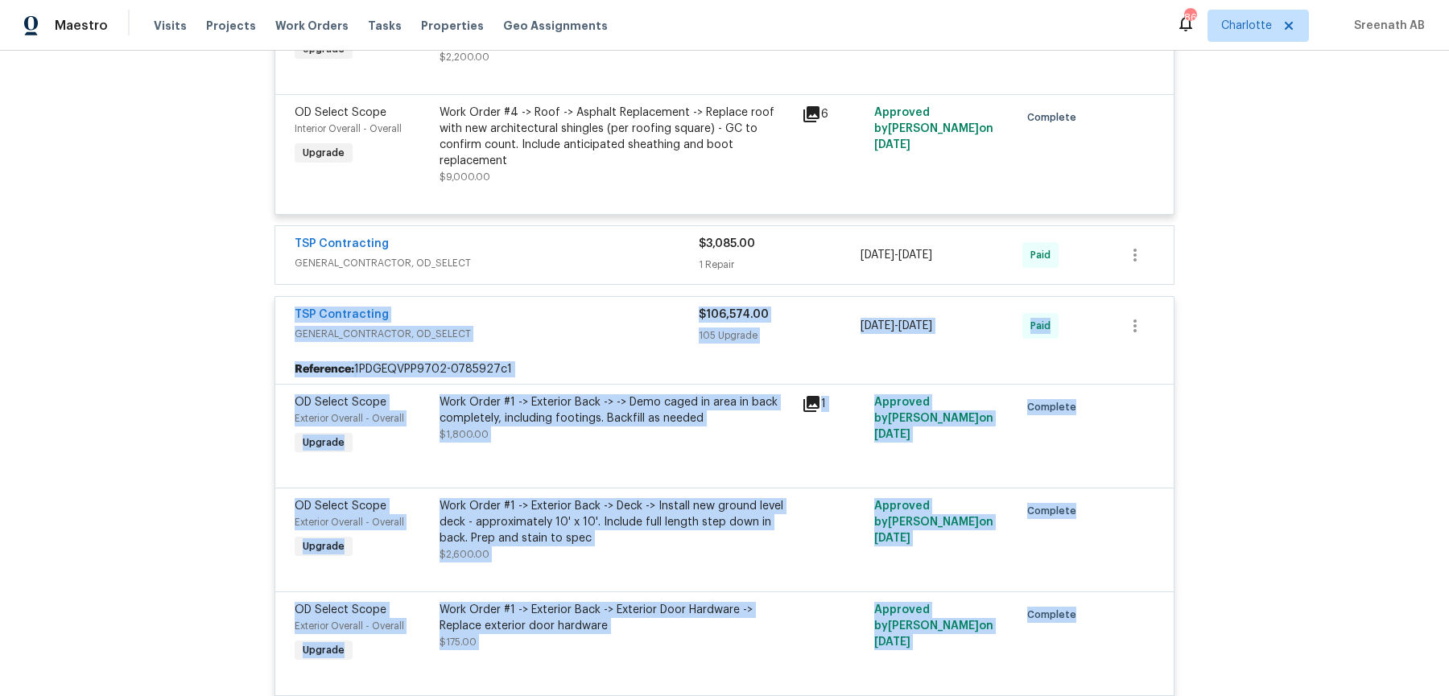
click at [645, 415] on div "Work Order #1 -> Exterior Back -> -> Demo caged in area in back completely, inc…" at bounding box center [616, 427] width 362 height 74
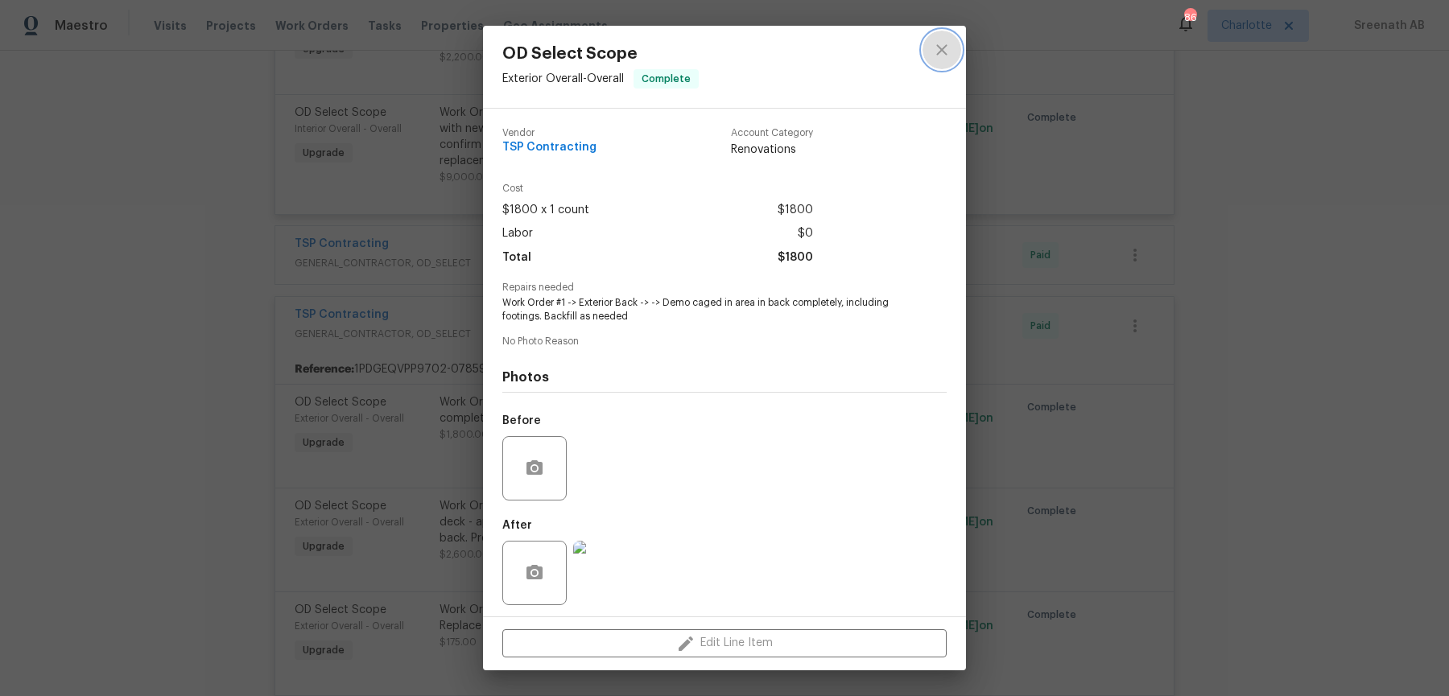
click at [947, 47] on icon "close" at bounding box center [941, 49] width 19 height 19
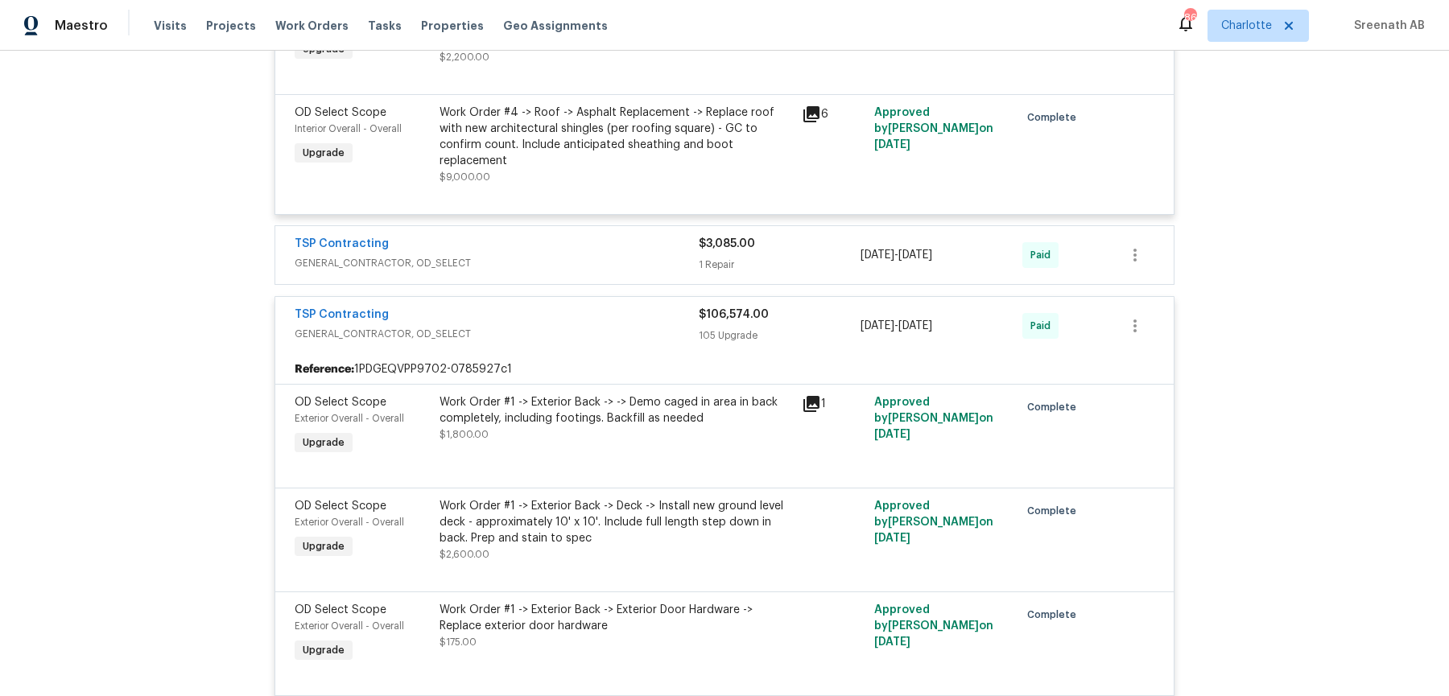
click at [164, 371] on div "Back to all projects [STREET_ADDRESS] 5 Beds | 2 1/2 Baths | Total: 1915 ft² | …" at bounding box center [724, 374] width 1449 height 646
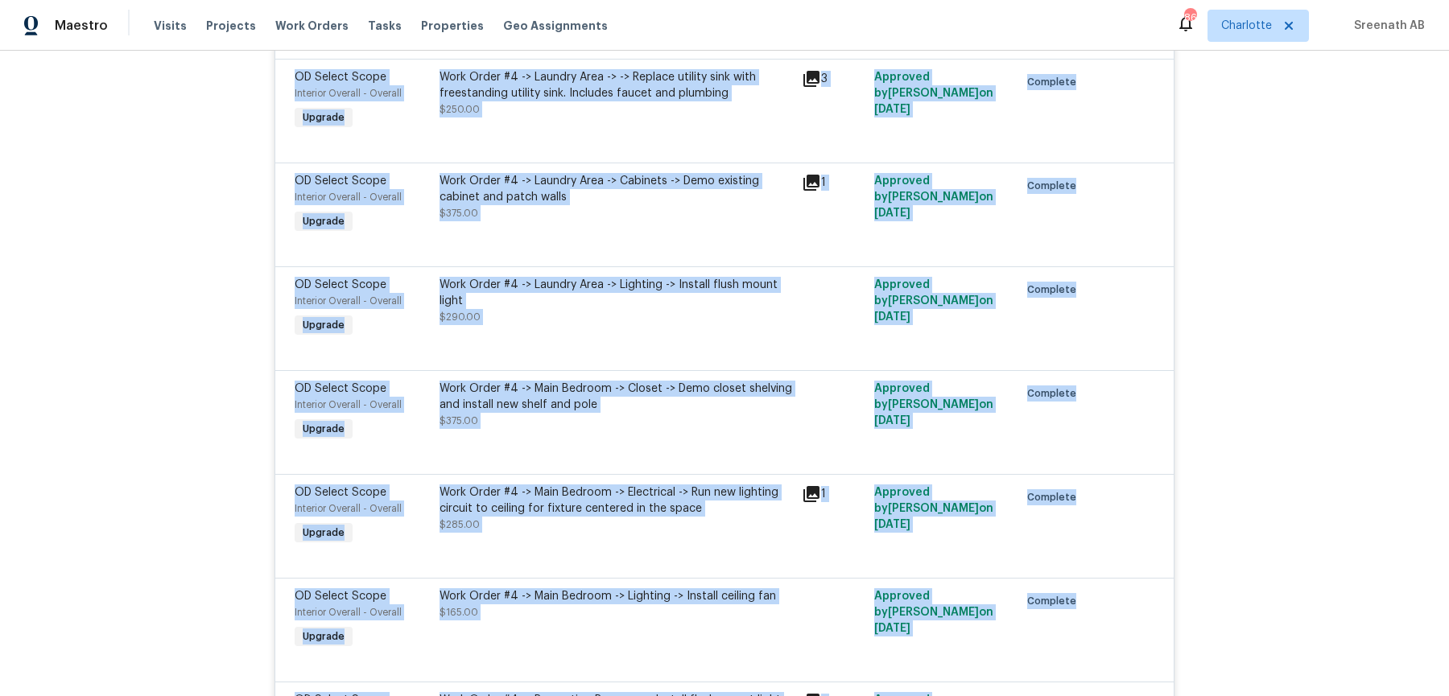
scroll to position [12752, 0]
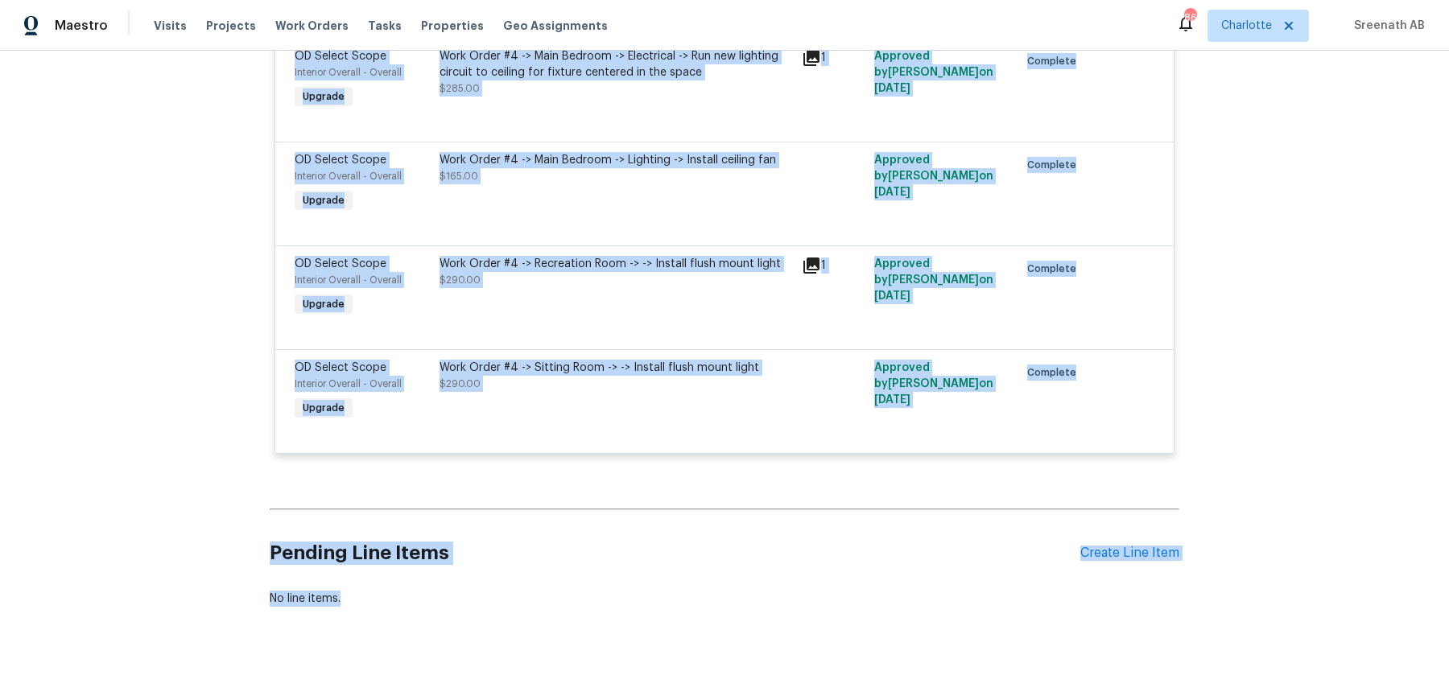
drag, startPoint x: 284, startPoint y: 279, endPoint x: 1041, endPoint y: 758, distance: 896.0
click at [1041, 696] on html "Maestro Visits Projects Work Orders Tasks Properties Geo Assignments 86 [PERSON…" at bounding box center [724, 348] width 1449 height 696
click at [914, 509] on hr at bounding box center [725, 510] width 910 height 2
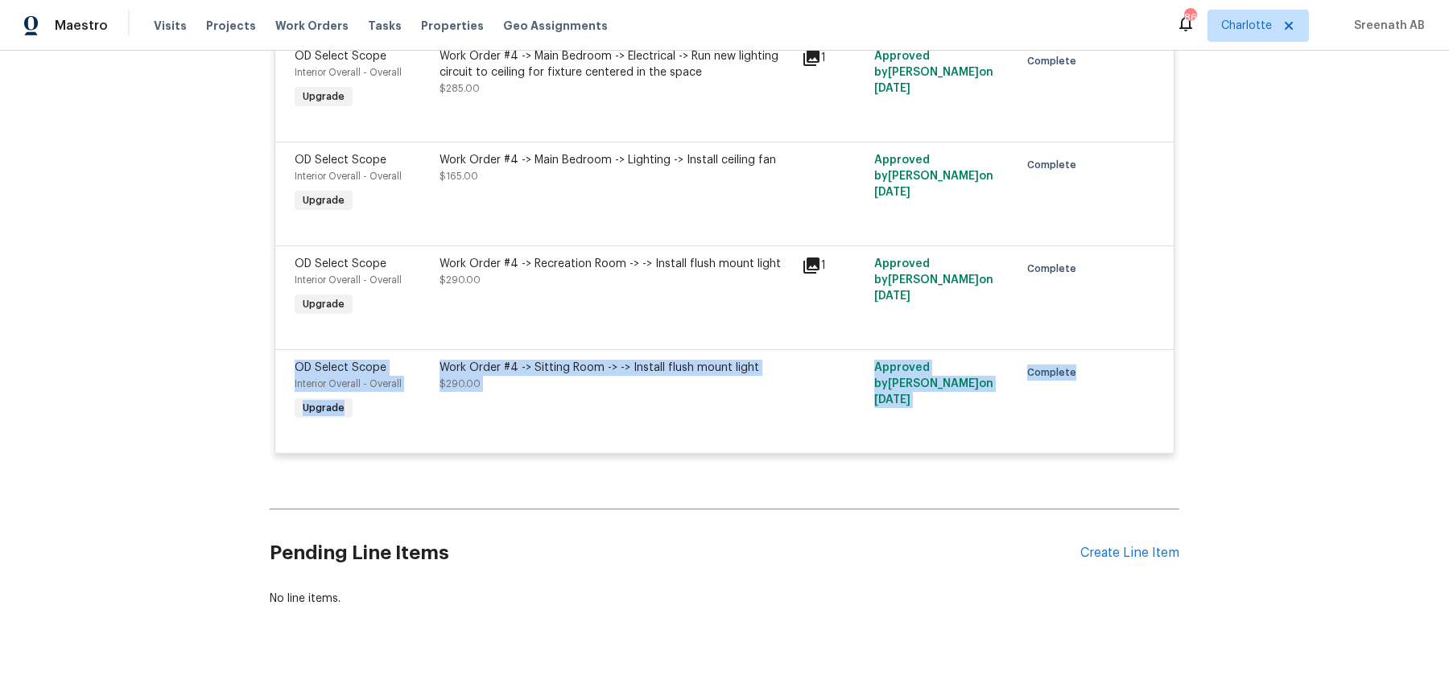
drag, startPoint x: 290, startPoint y: 346, endPoint x: 1075, endPoint y: 358, distance: 785.8
click at [1075, 358] on div "OD Select Scope Interior Overall - Overall Upgrade Work Order #4 -> Sitting Roo…" at bounding box center [724, 392] width 869 height 74
copy div "OD Select Scope Interior Overall - Overall Upgrade Work Order #4 -> Sitting Roo…"
click at [407, 424] on div at bounding box center [725, 433] width 860 height 19
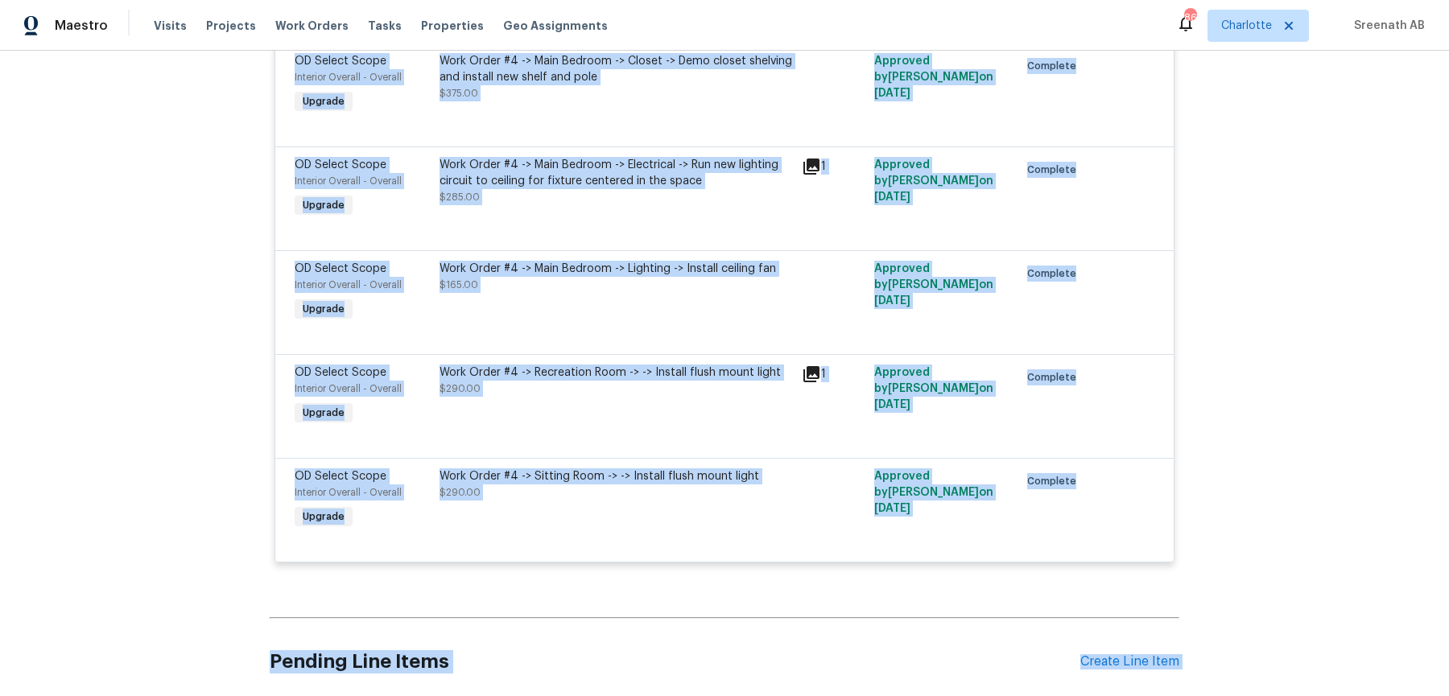
scroll to position [12721, 0]
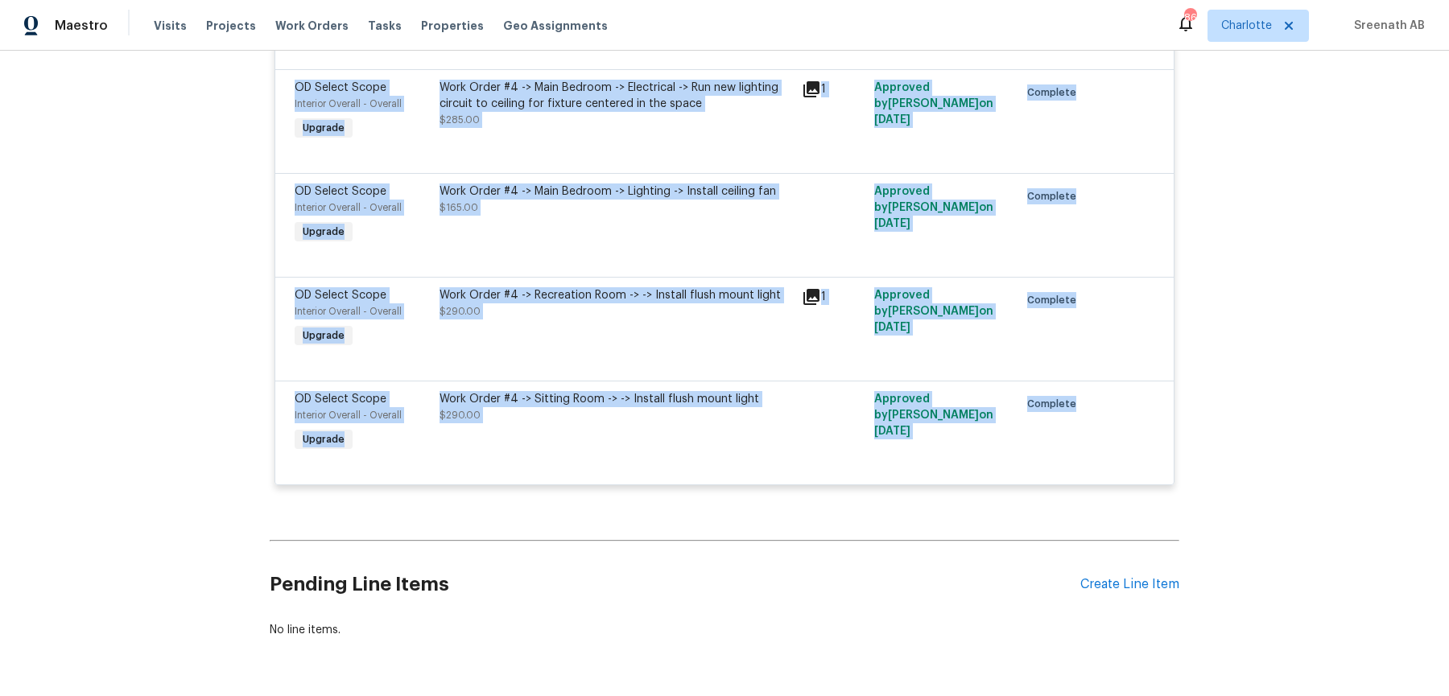
drag, startPoint x: 285, startPoint y: 92, endPoint x: 1096, endPoint y: 405, distance: 869.8
copy div "TSP Contracting GENERAL_CONTRACTOR, OD_SELECT $106,574.00 105 Upgrade [DATE] - …"
